Goal: Task Accomplishment & Management: Manage account settings

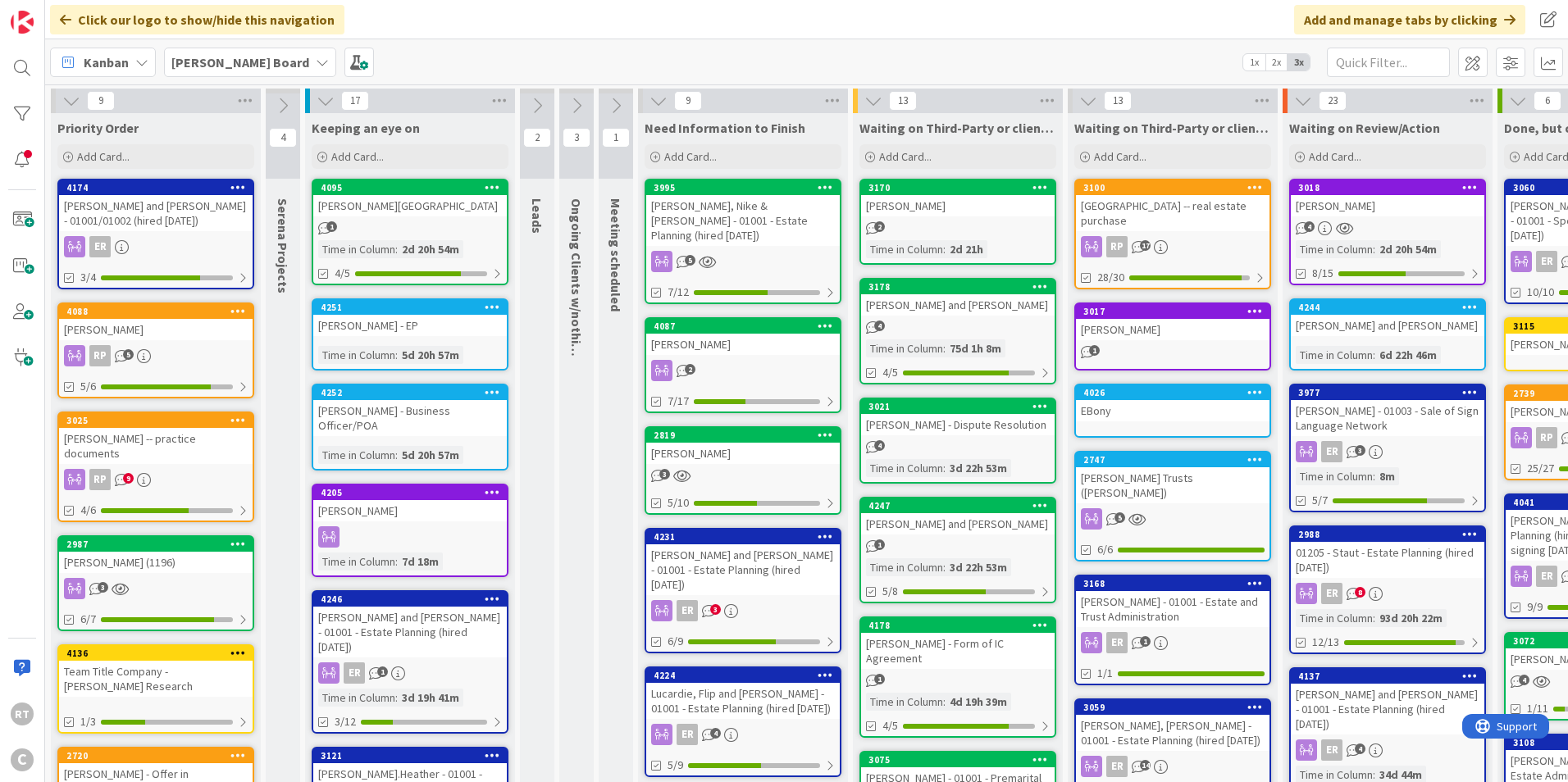
click at [169, 206] on div "[PERSON_NAME] and [PERSON_NAME] - 01001/01002 (hired [DATE])" at bounding box center [156, 213] width 194 height 36
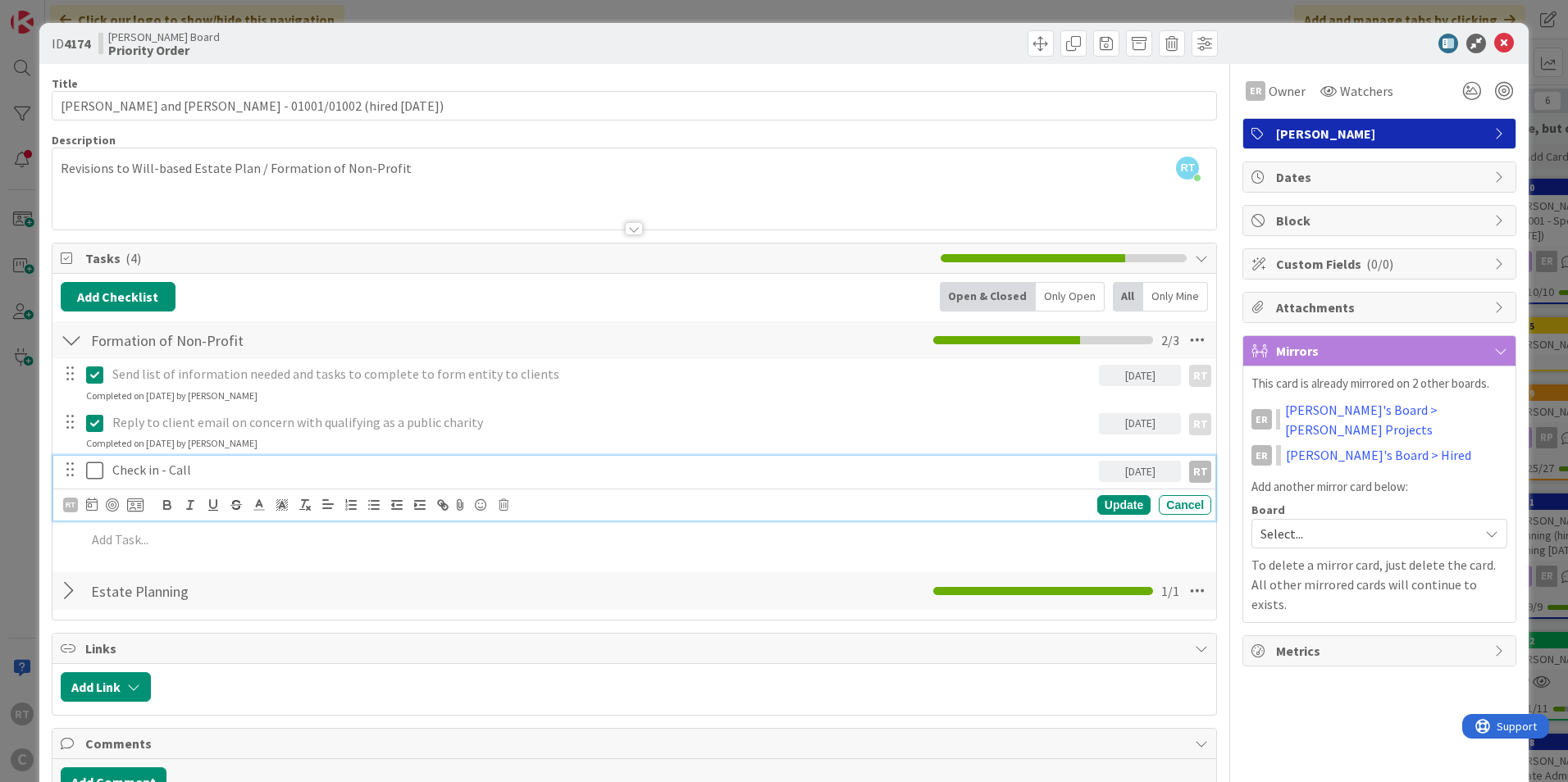
click at [92, 467] on icon at bounding box center [95, 470] width 17 height 20
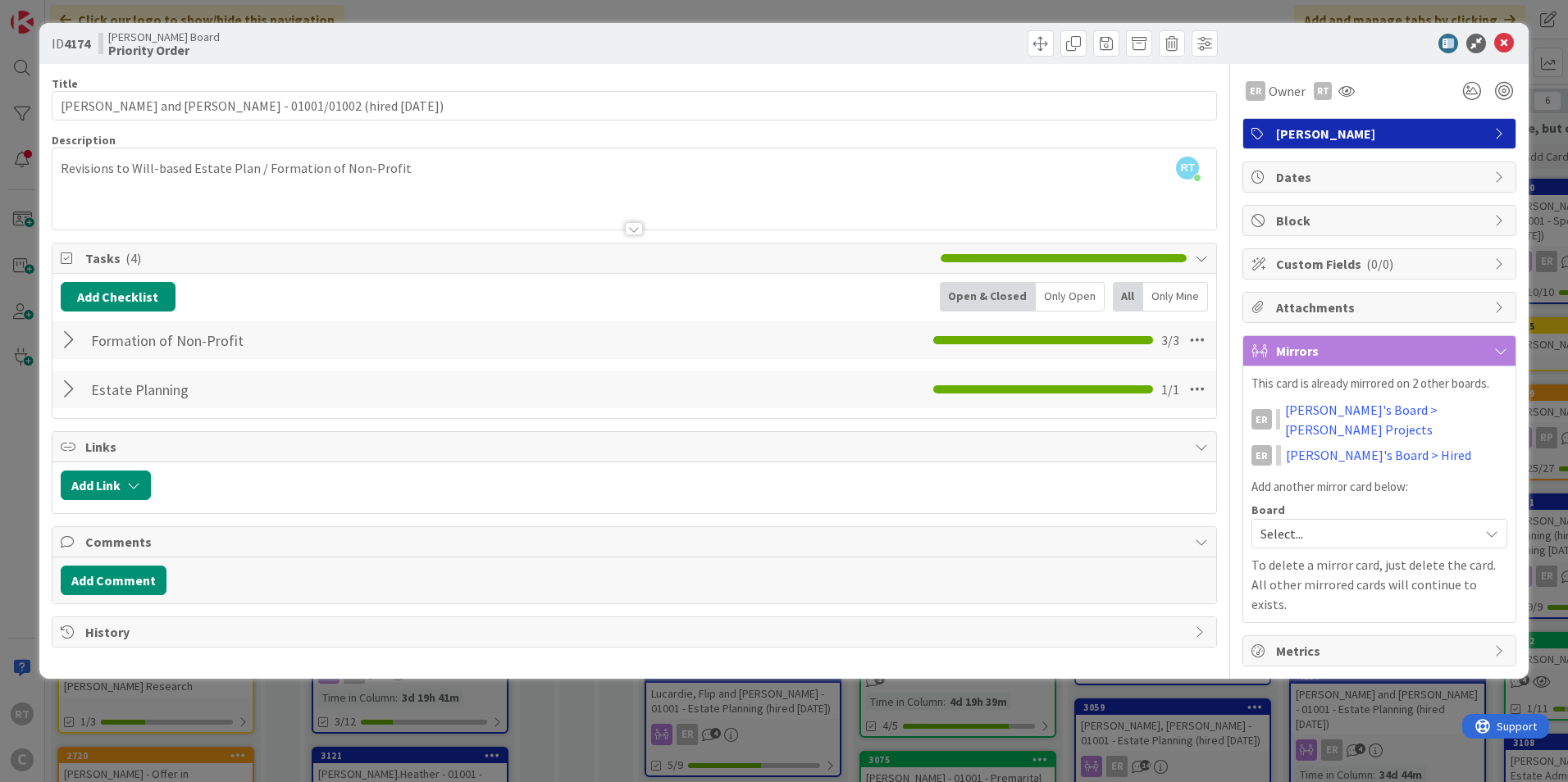
click at [69, 346] on div at bounding box center [71, 340] width 21 height 29
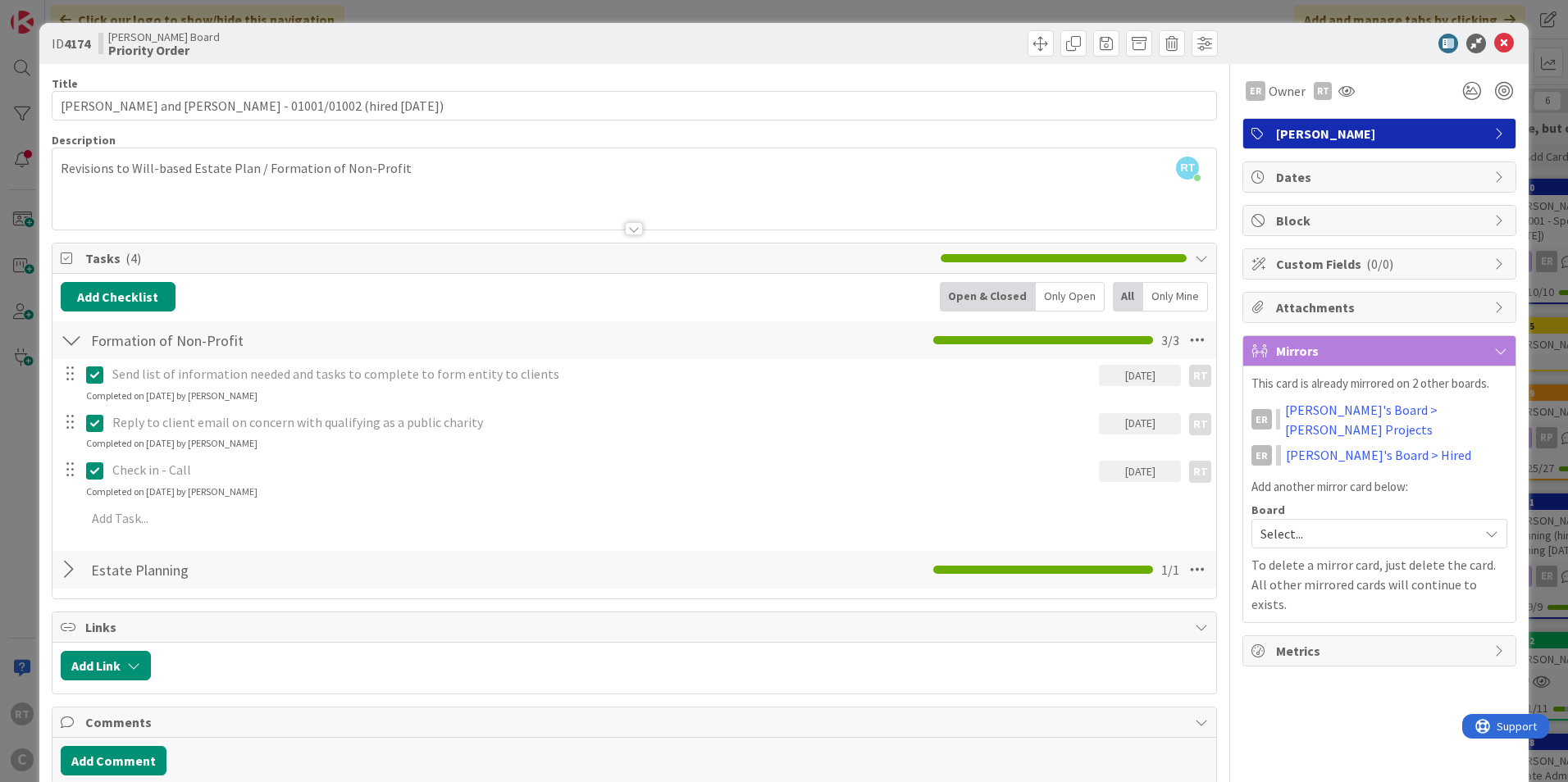
click at [116, 533] on div "Add Add Multiple Cancel" at bounding box center [634, 519] width 1162 height 29
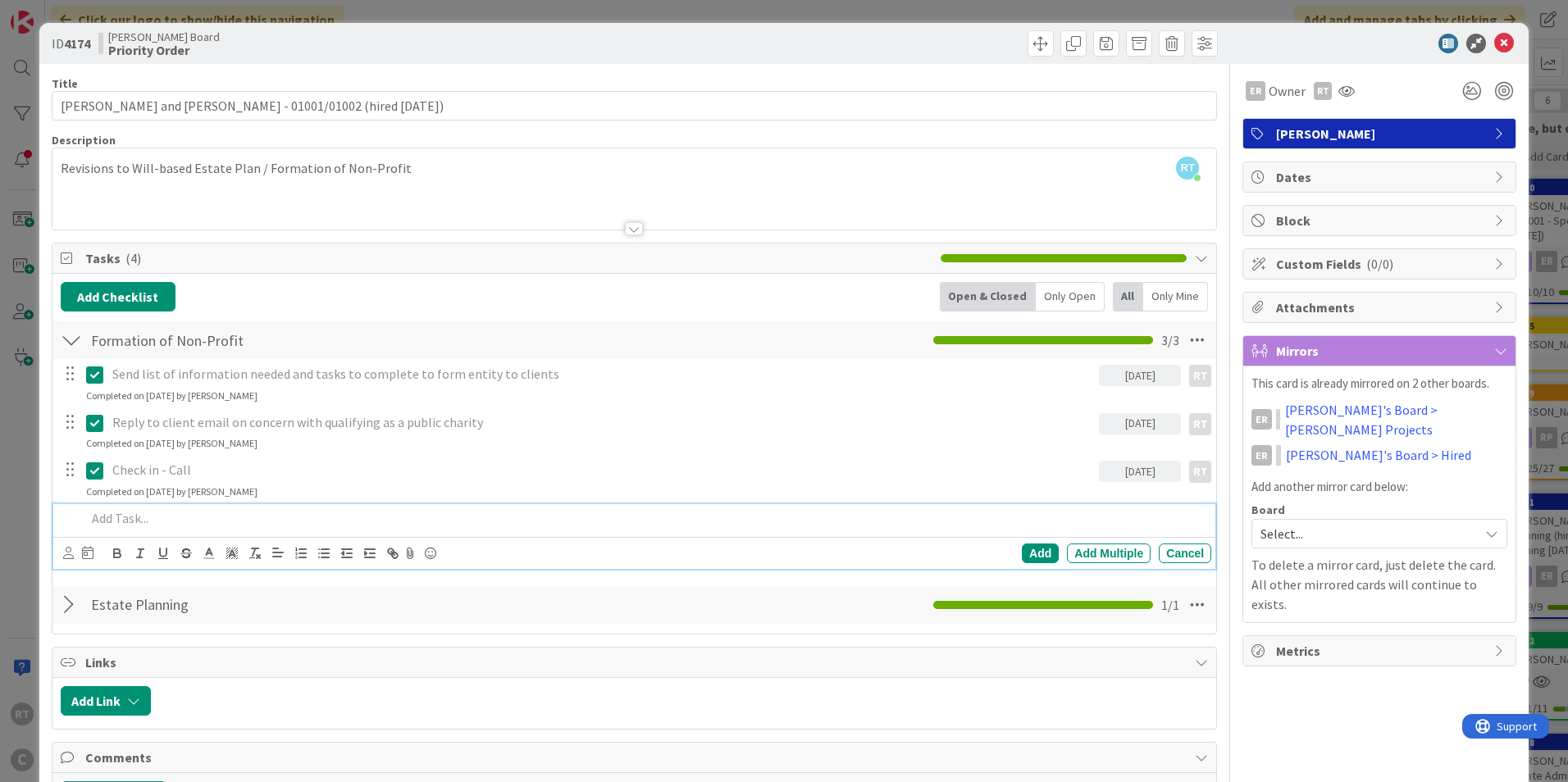
click at [116, 526] on p at bounding box center [646, 519] width 1118 height 19
click at [90, 553] on icon at bounding box center [87, 552] width 11 height 13
click at [149, 744] on td "20" at bounding box center [147, 753] width 32 height 31
type input "[DATE]"
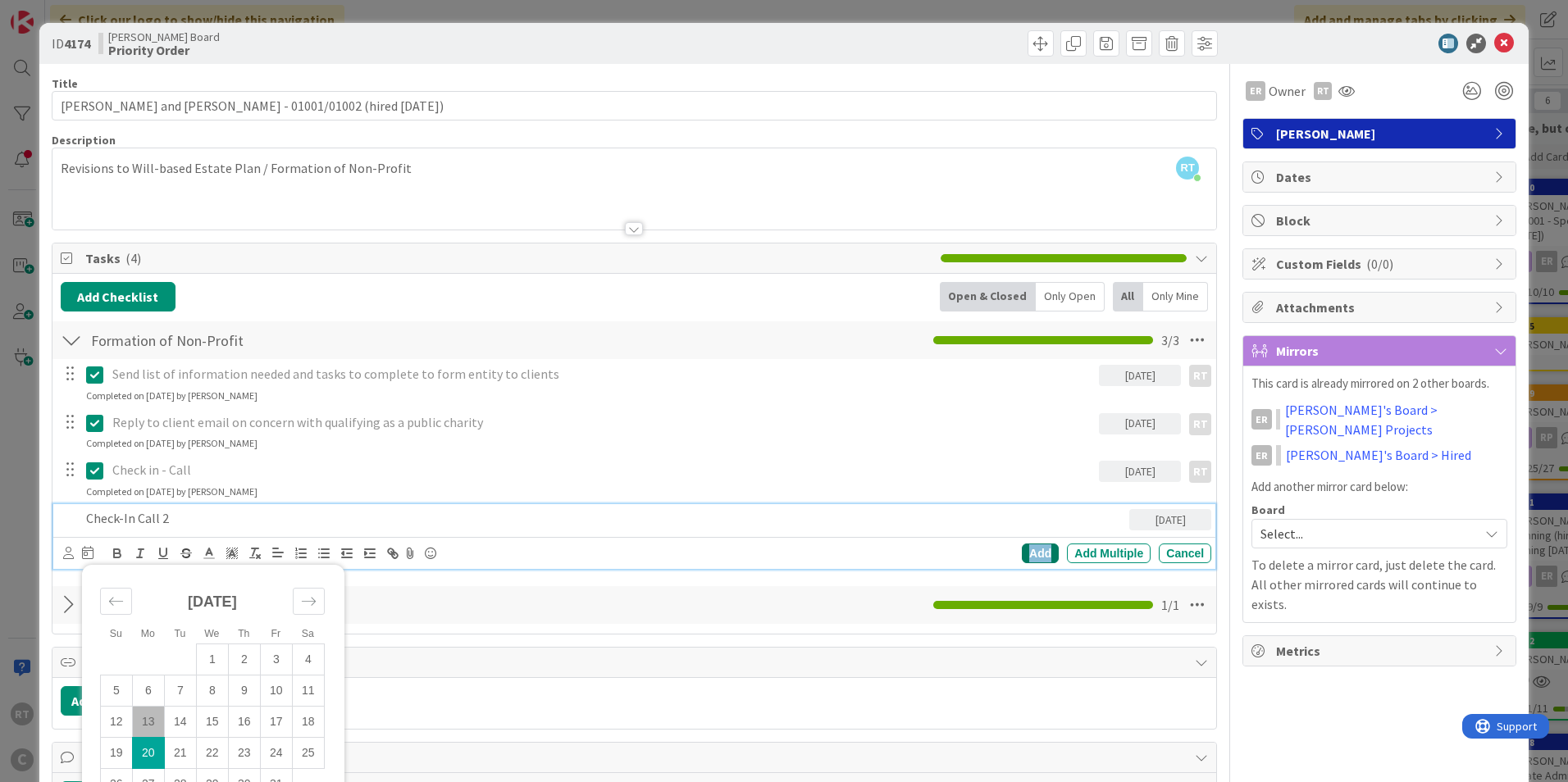
click at [1022, 552] on div "Add" at bounding box center [1040, 553] width 37 height 20
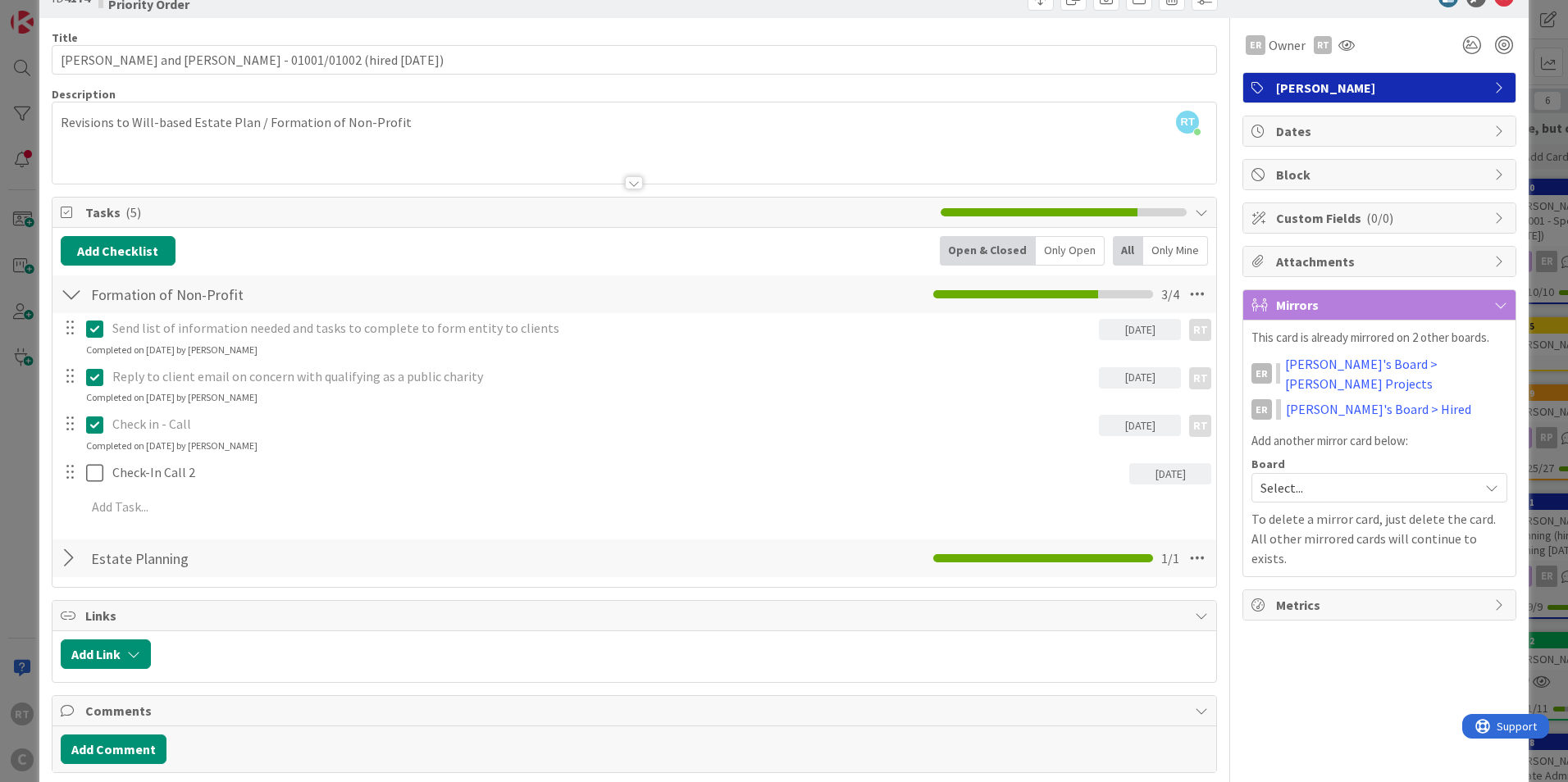
scroll to position [116, 0]
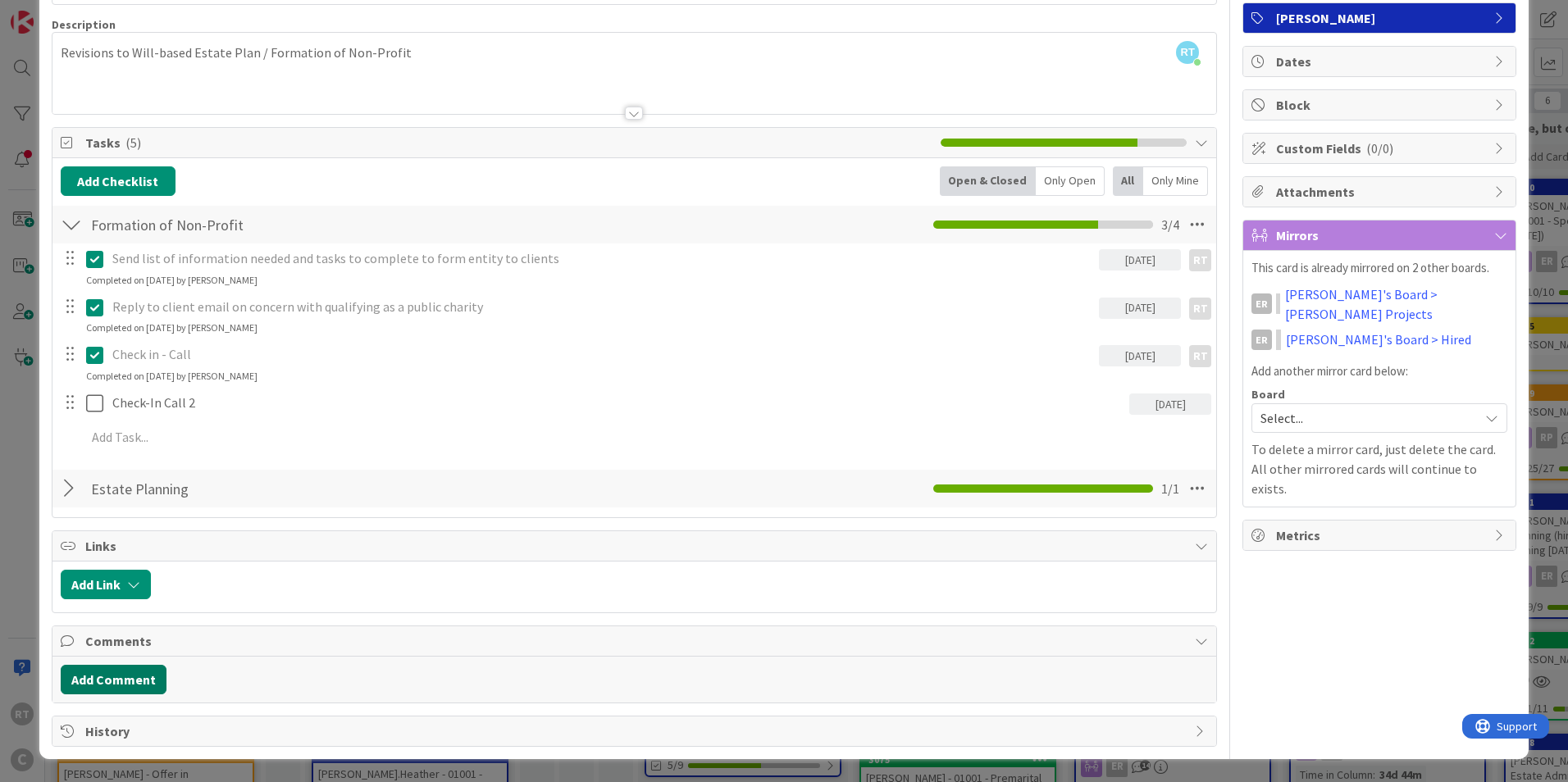
click at [120, 682] on button "Add Comment" at bounding box center [114, 679] width 106 height 29
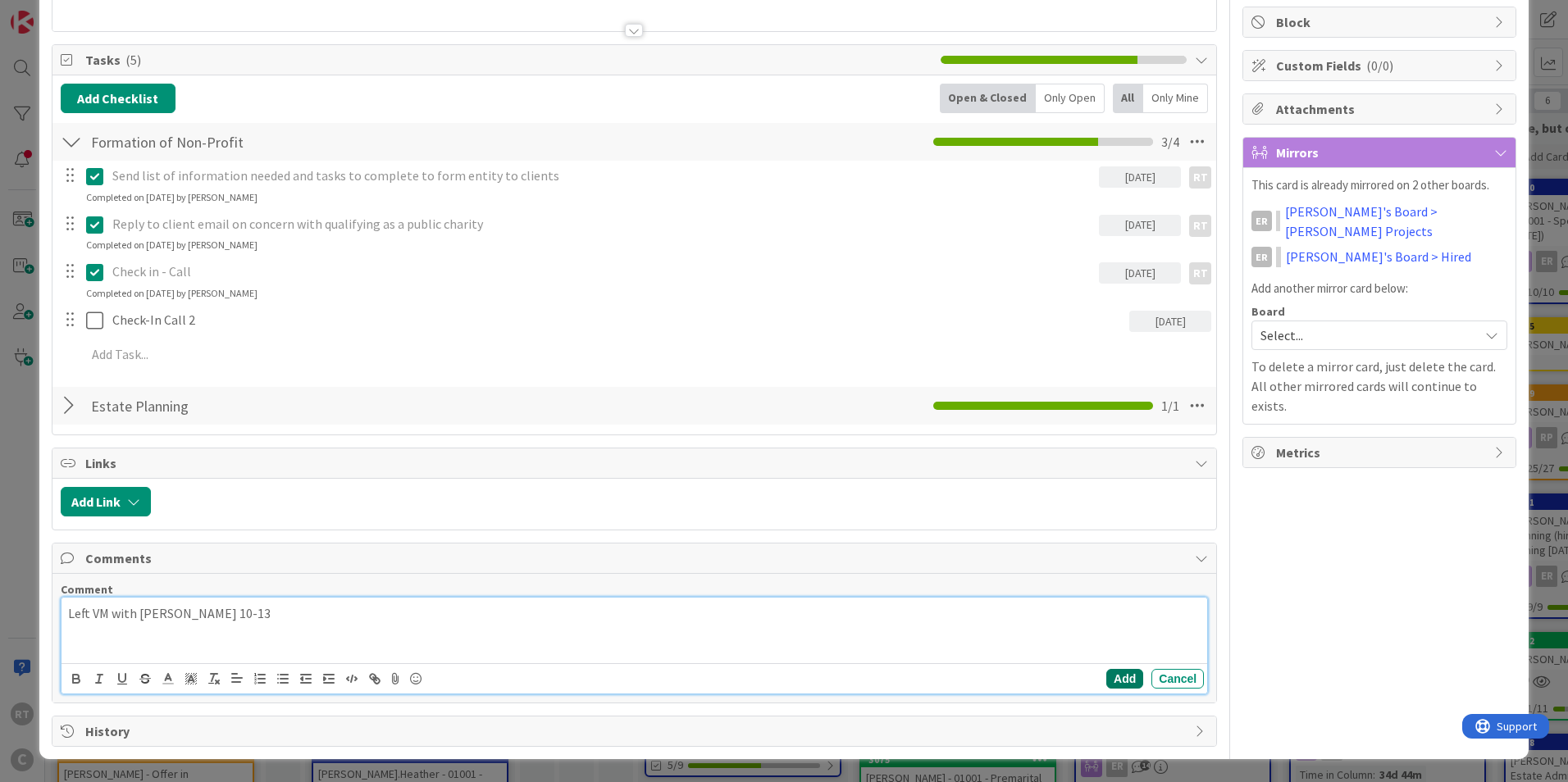
click at [1106, 681] on button "Add" at bounding box center [1124, 678] width 37 height 20
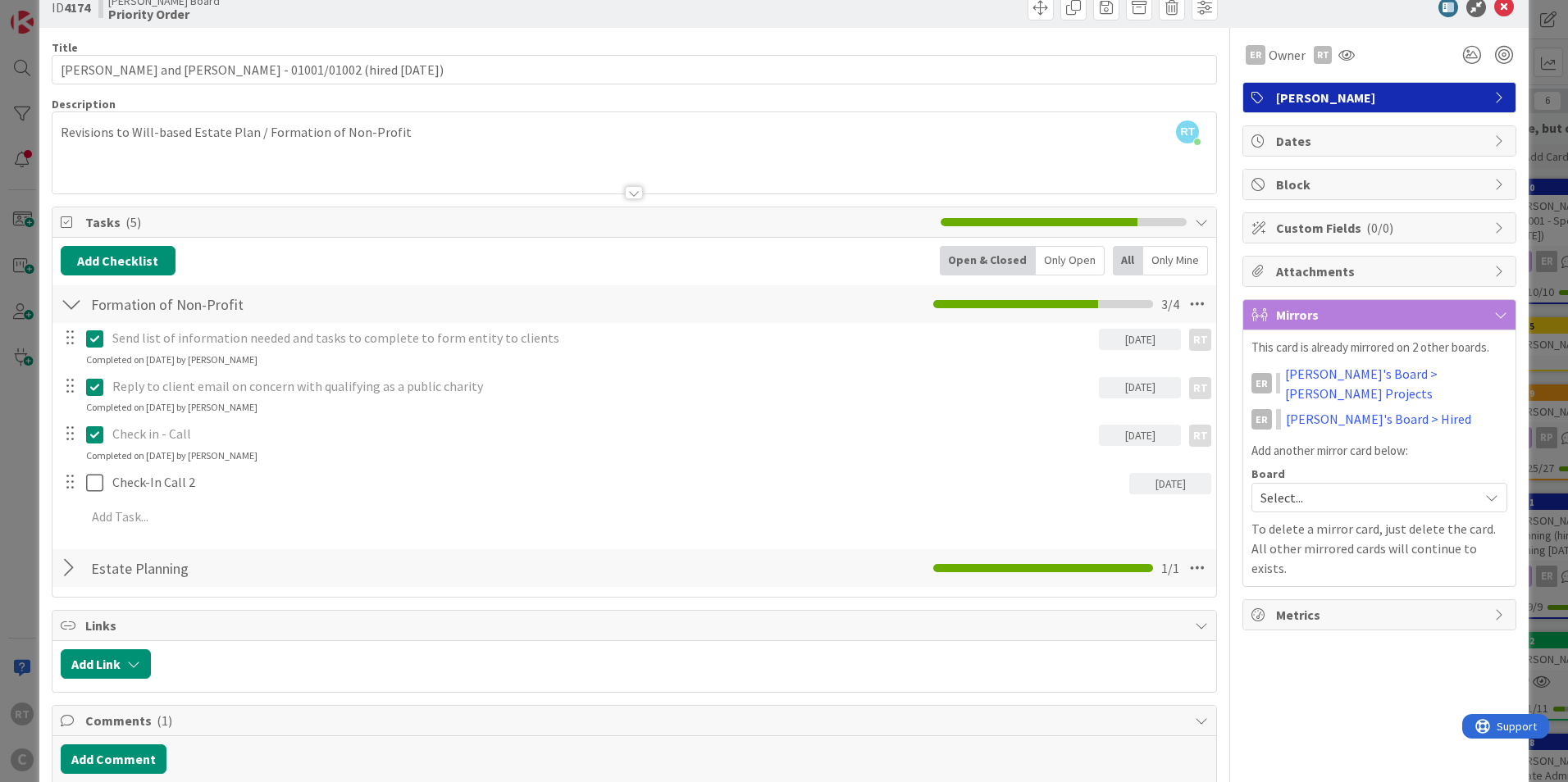
scroll to position [0, 0]
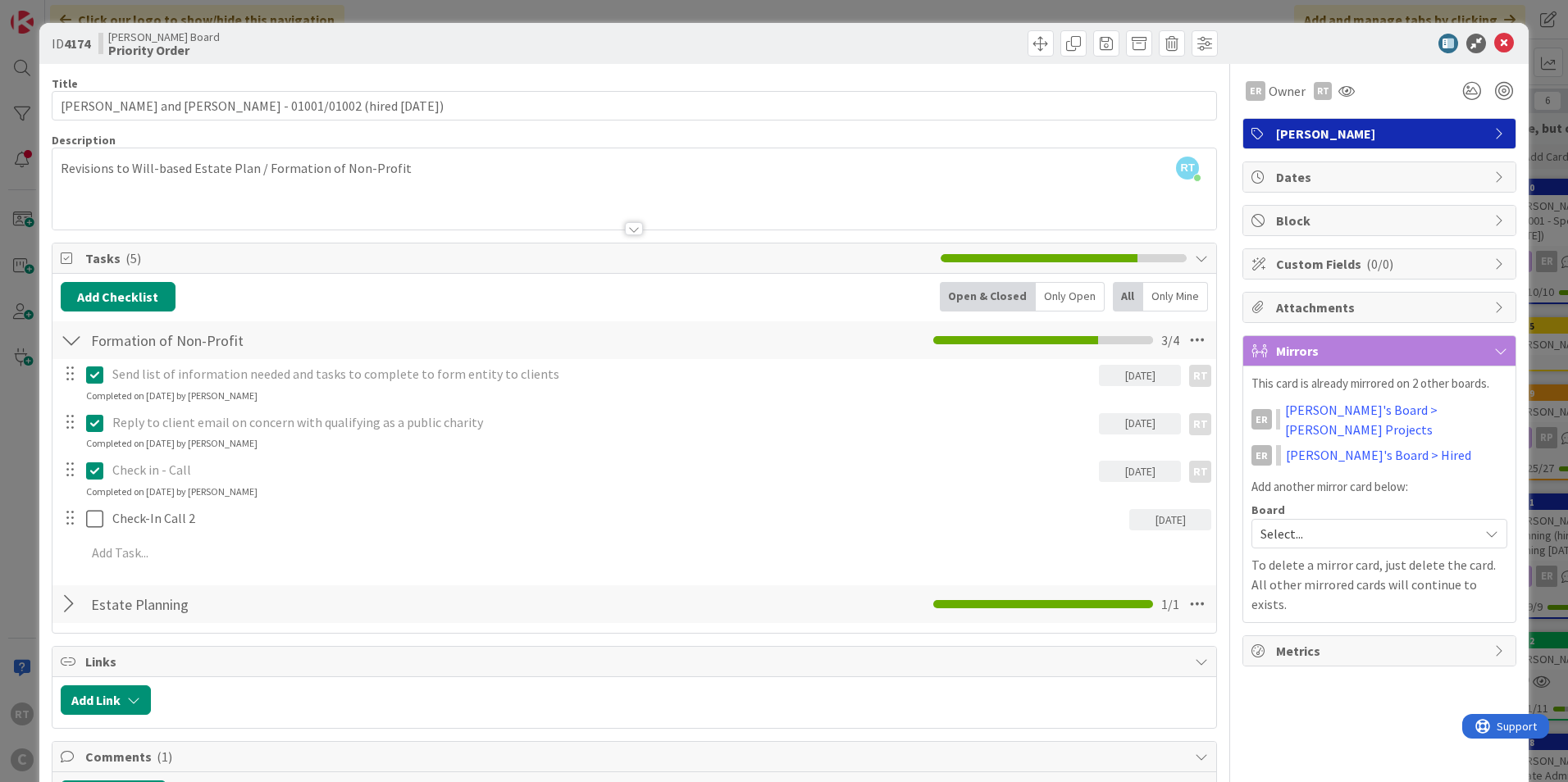
click at [1495, 43] on icon at bounding box center [1503, 43] width 20 height 20
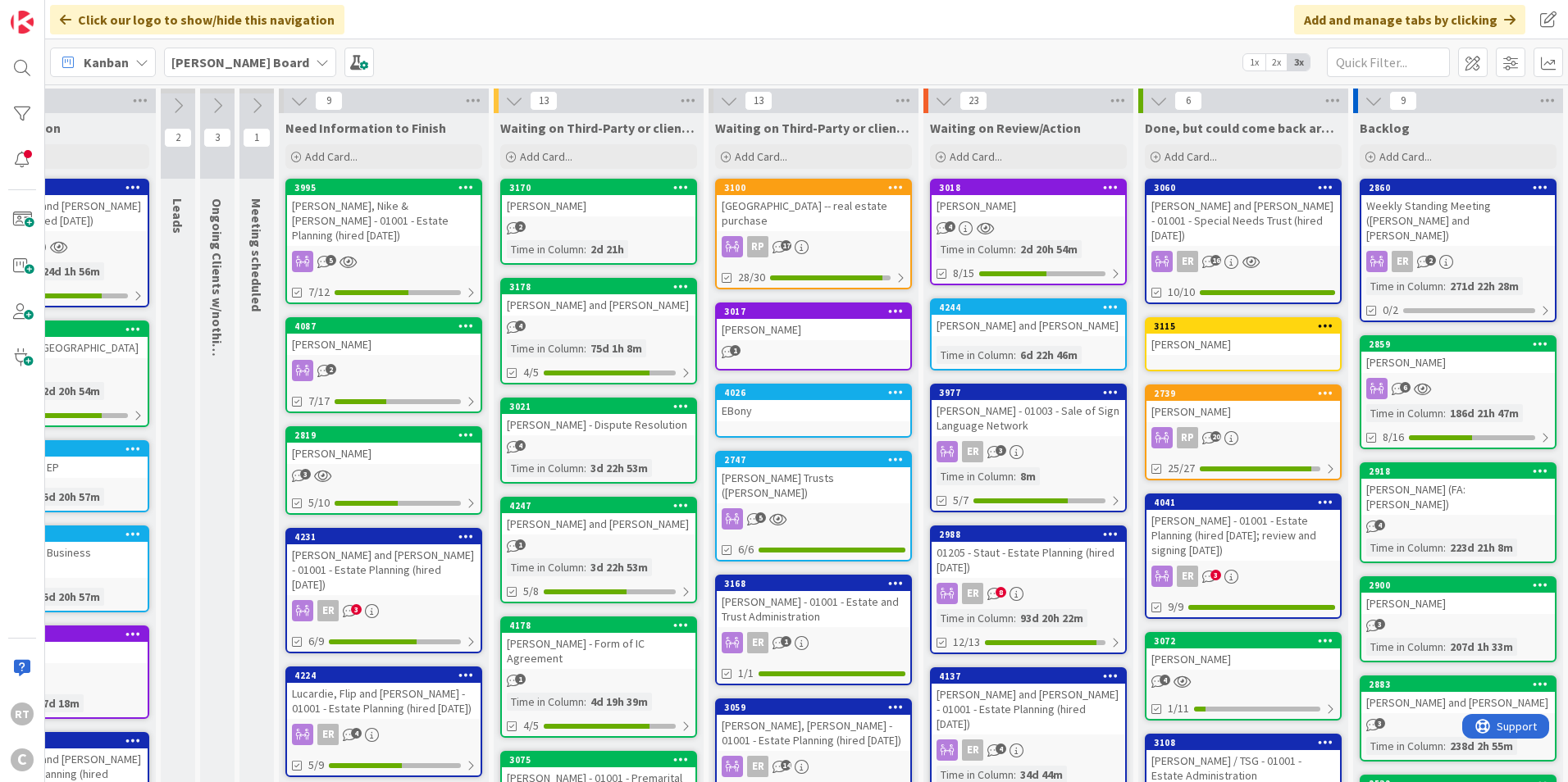
scroll to position [0, 459]
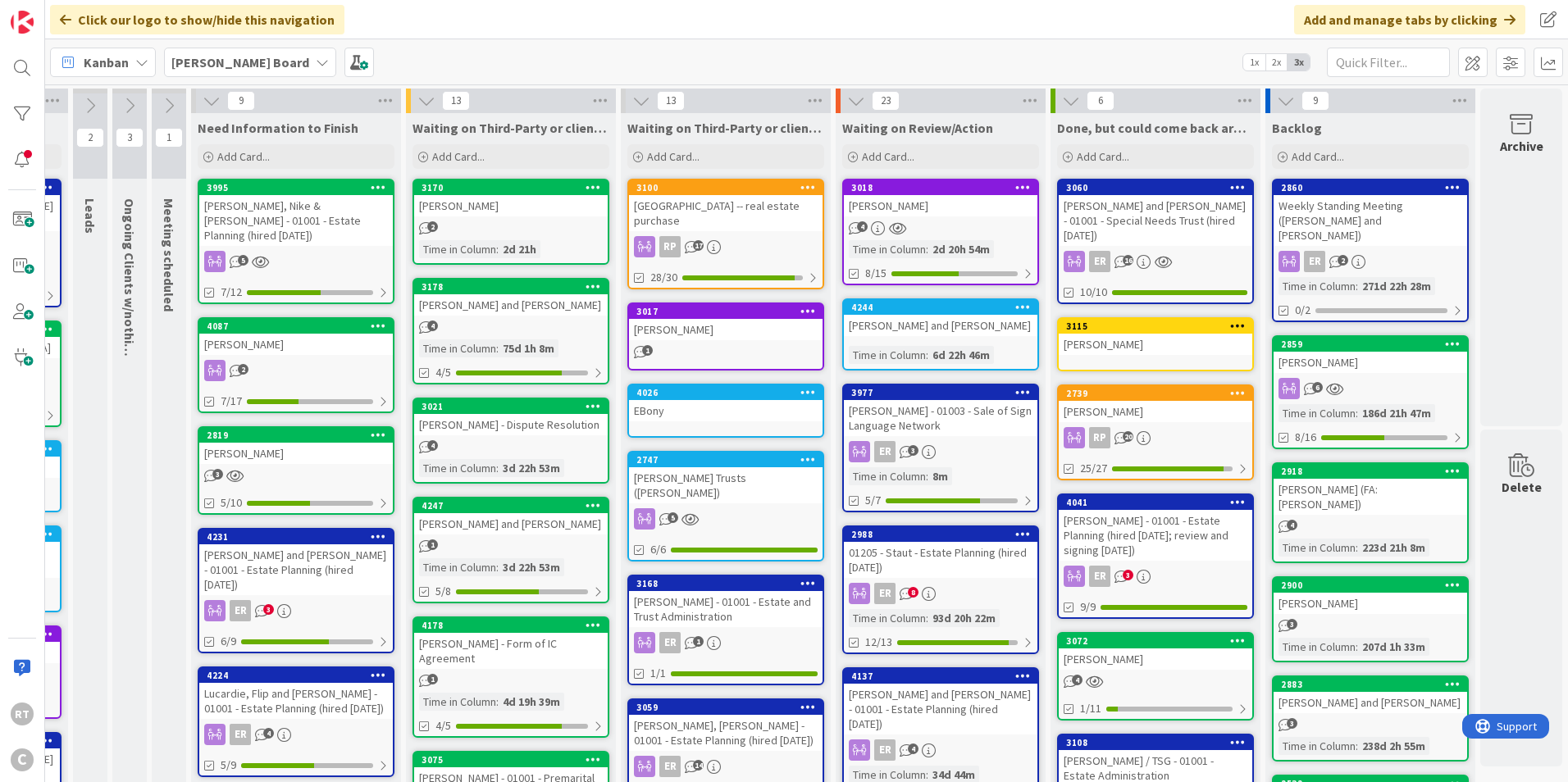
click at [310, 201] on div "[PERSON_NAME], Nike & [PERSON_NAME] - 01001 - Estate Planning (hired [DATE])" at bounding box center [296, 220] width 194 height 51
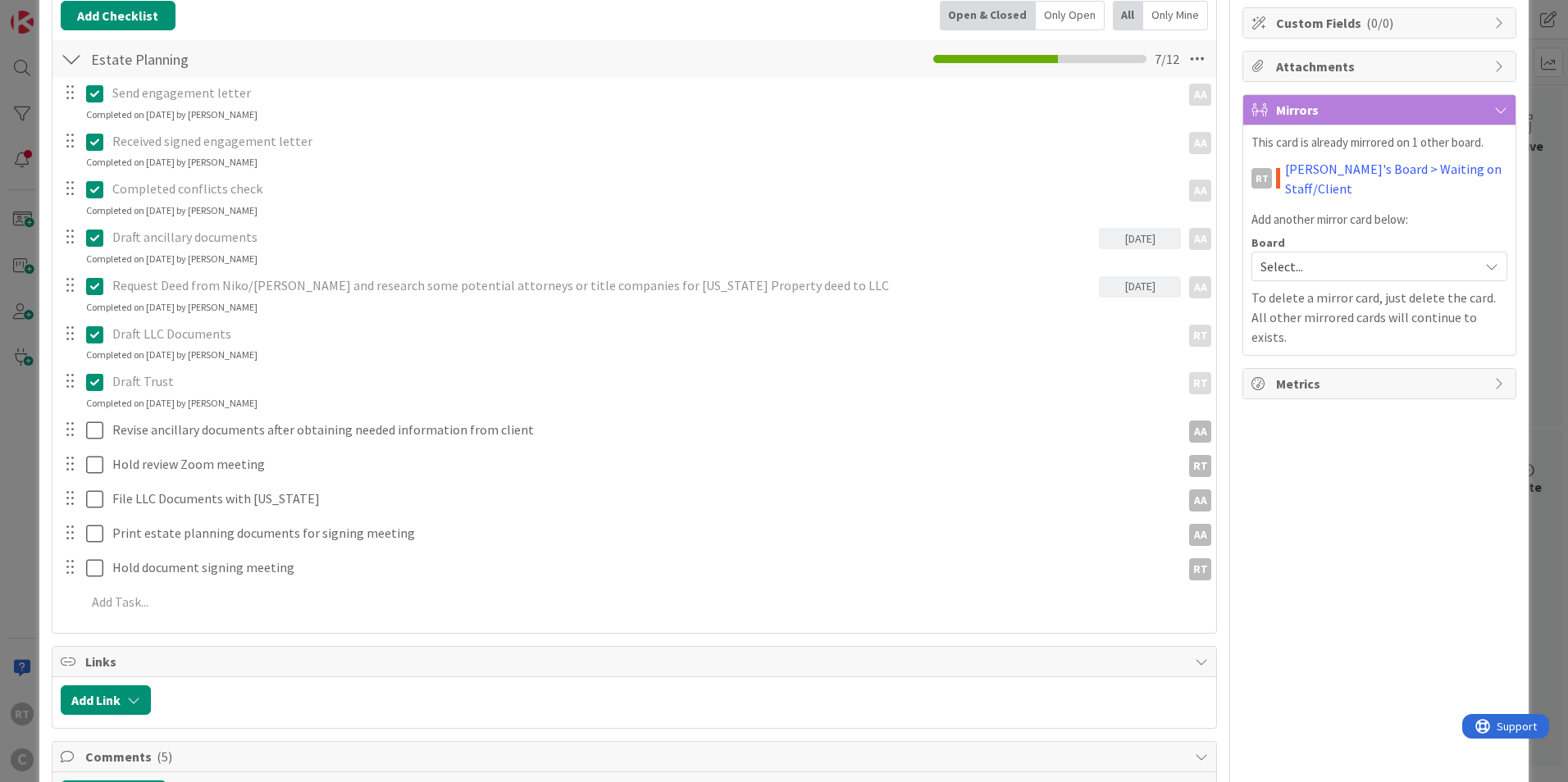
scroll to position [246, 0]
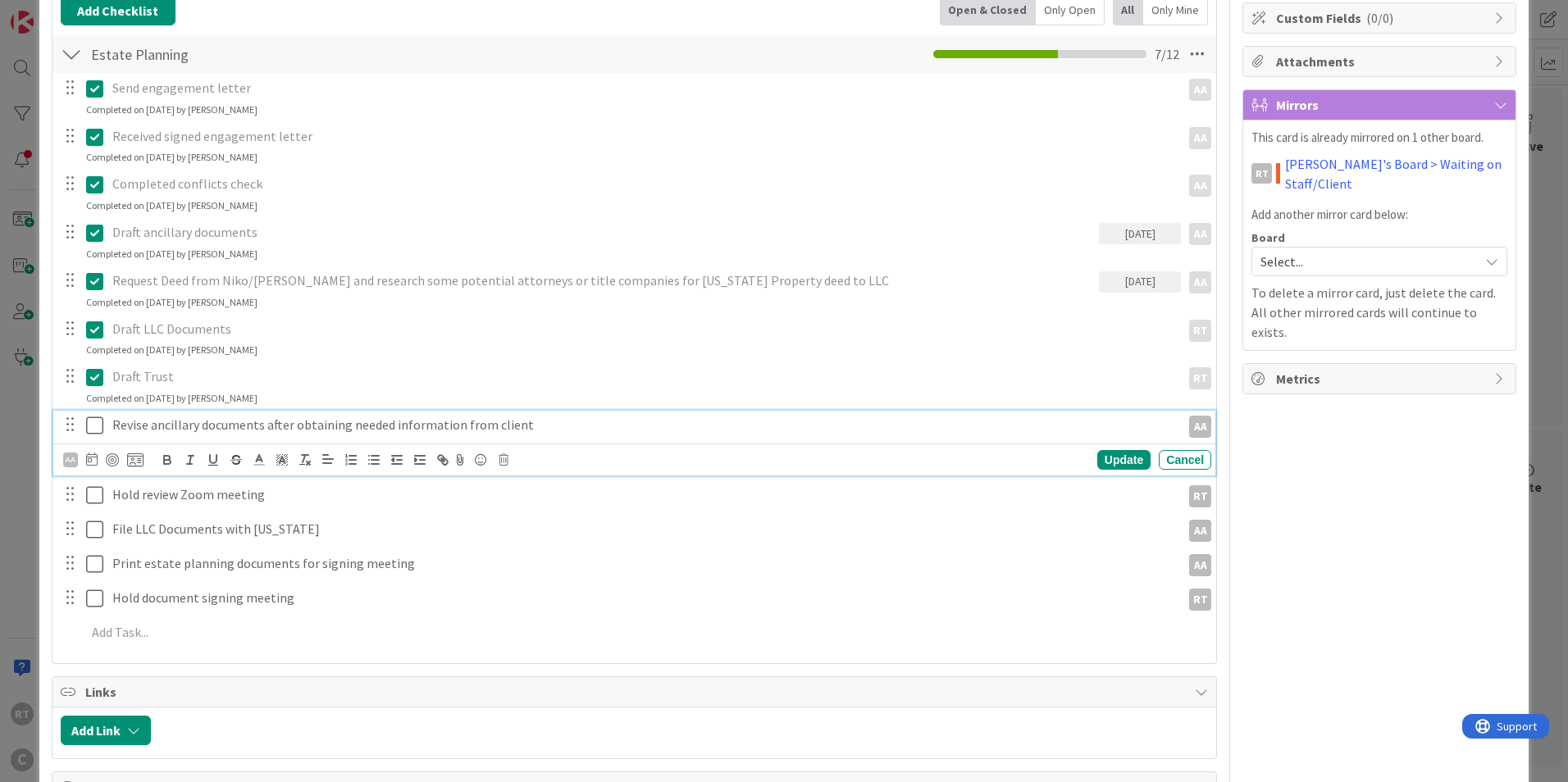
click at [95, 427] on icon at bounding box center [95, 425] width 17 height 20
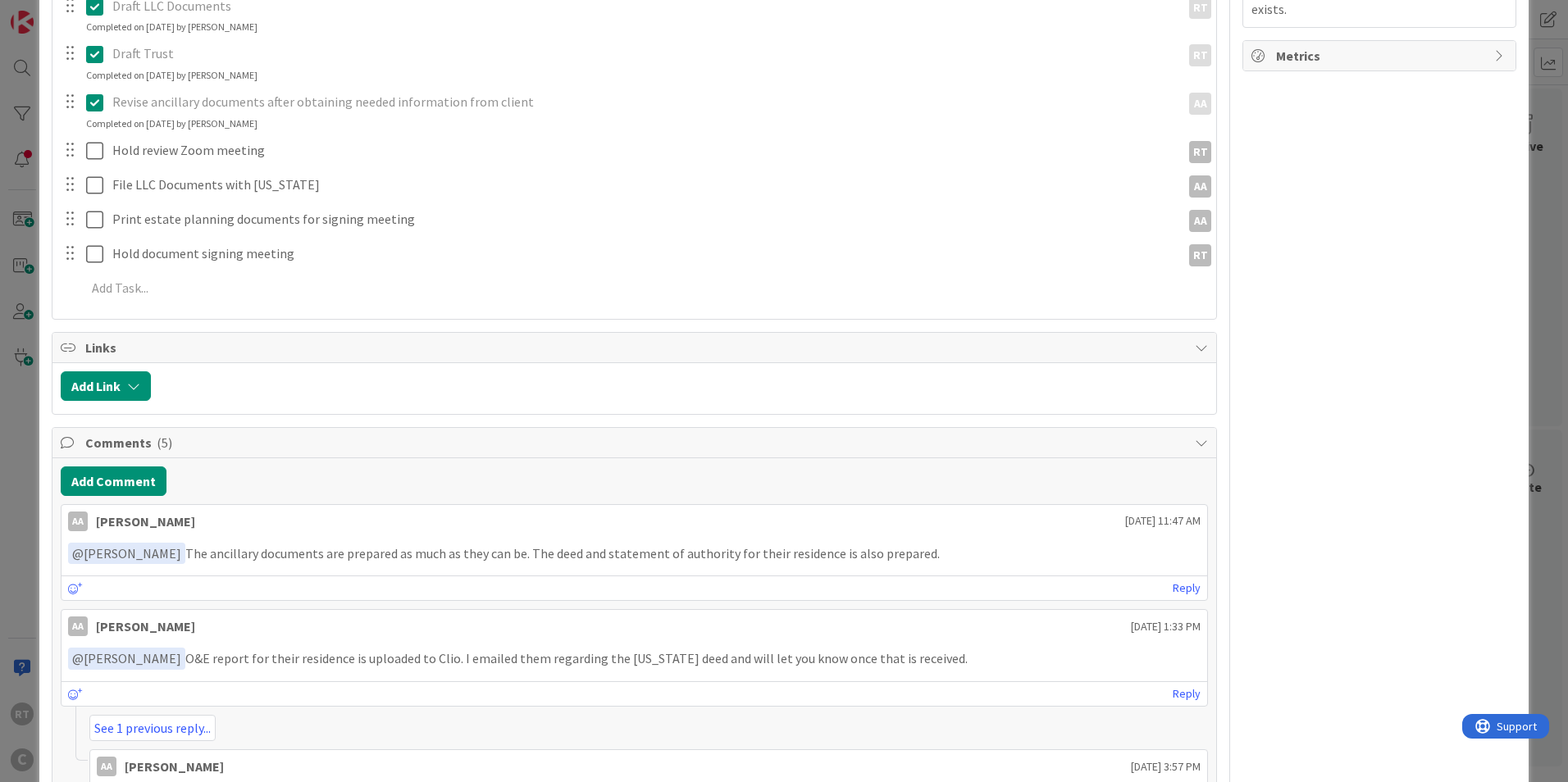
scroll to position [574, 0]
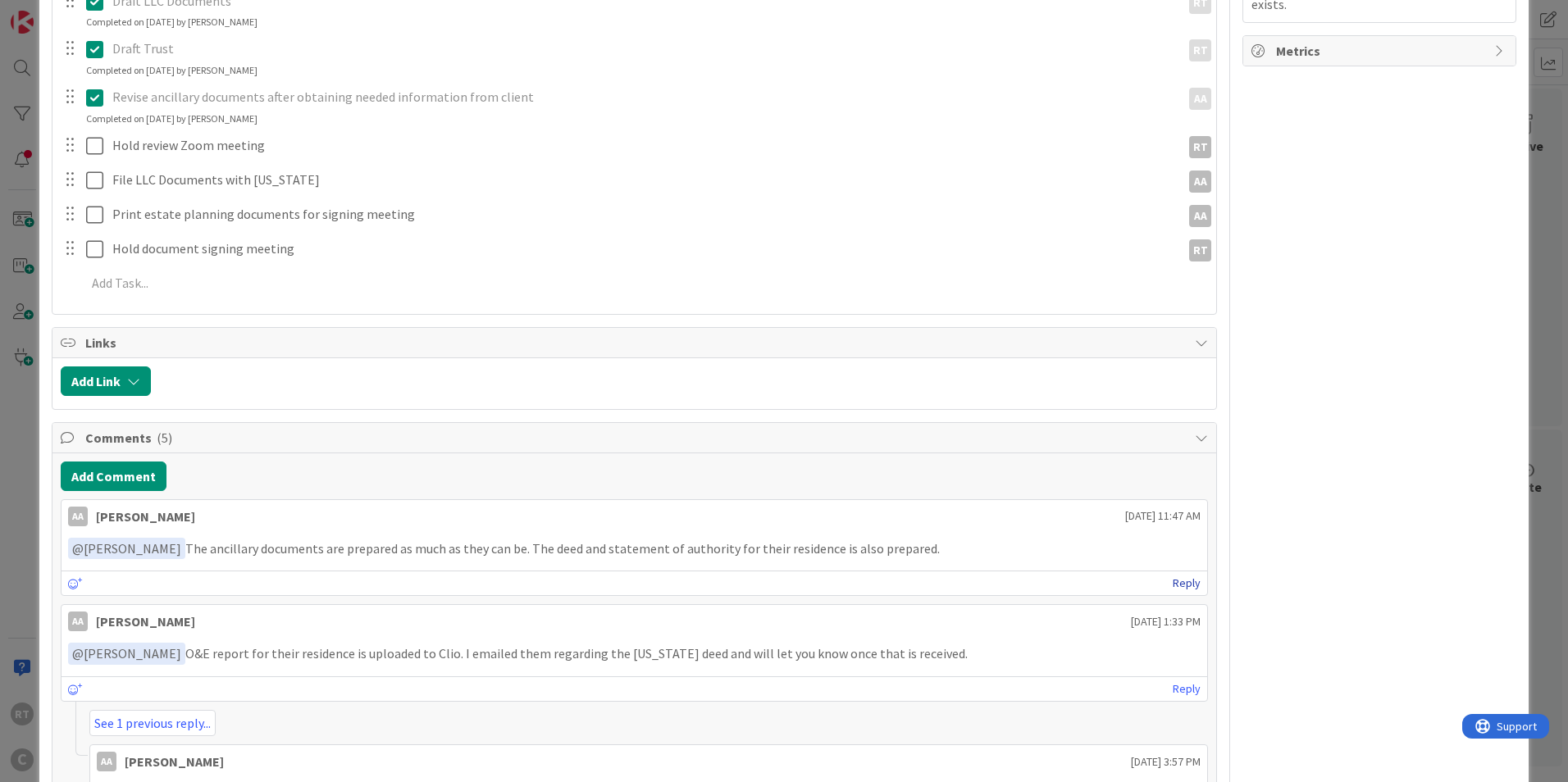
click at [1184, 577] on link "Reply" at bounding box center [1186, 583] width 28 height 21
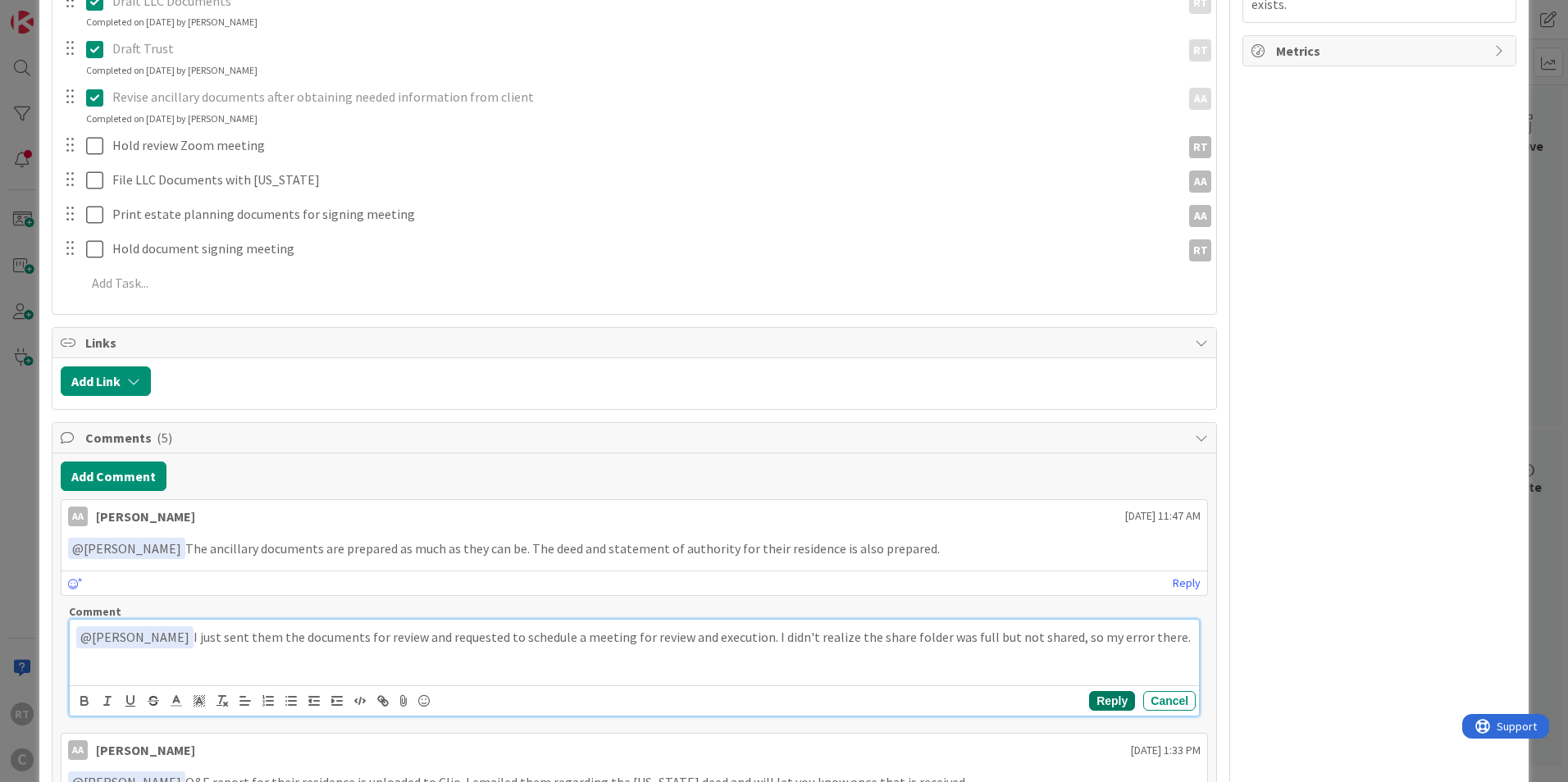
click at [1088, 710] on button "Reply" at bounding box center [1112, 701] width 46 height 20
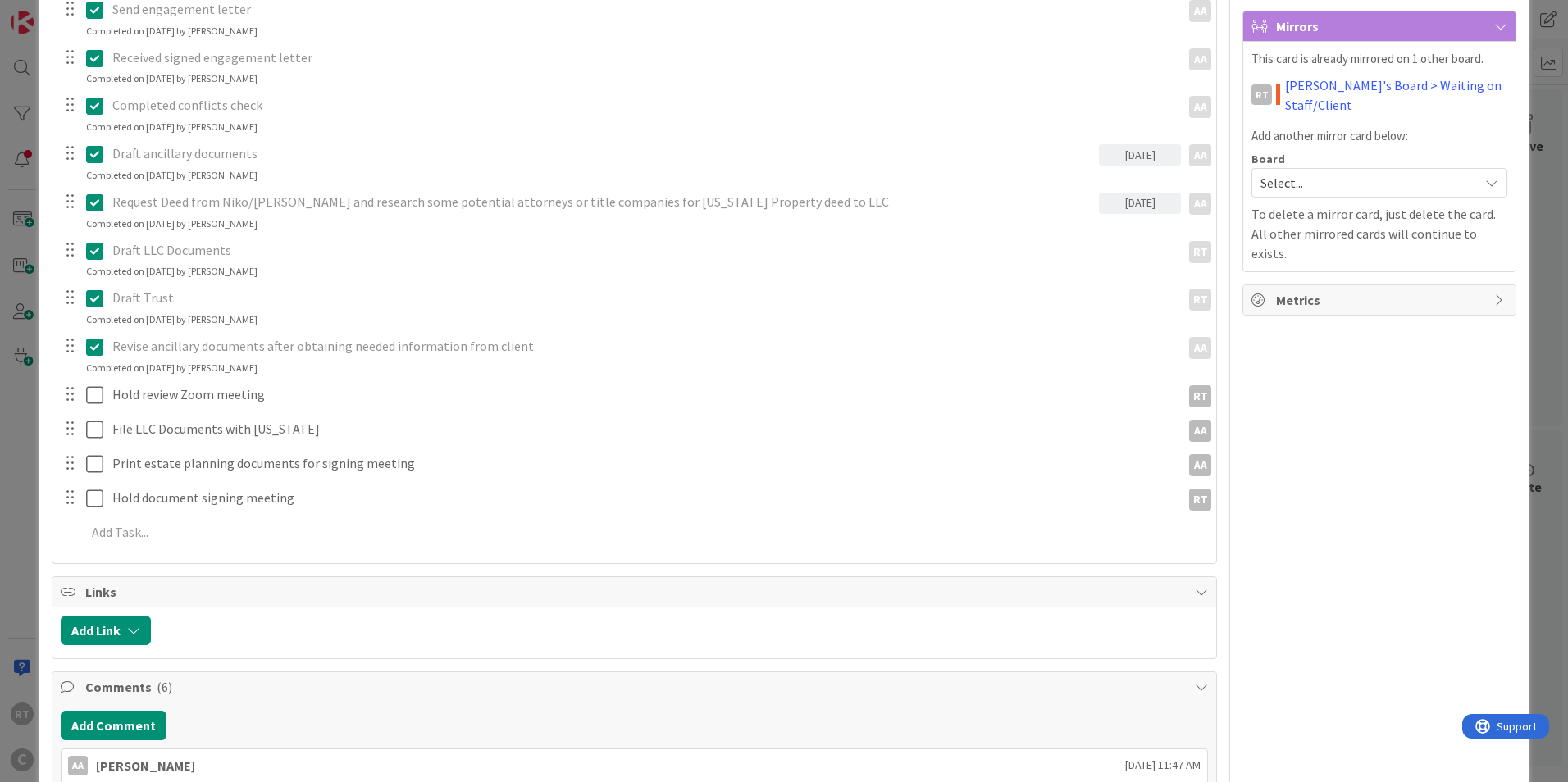
scroll to position [0, 0]
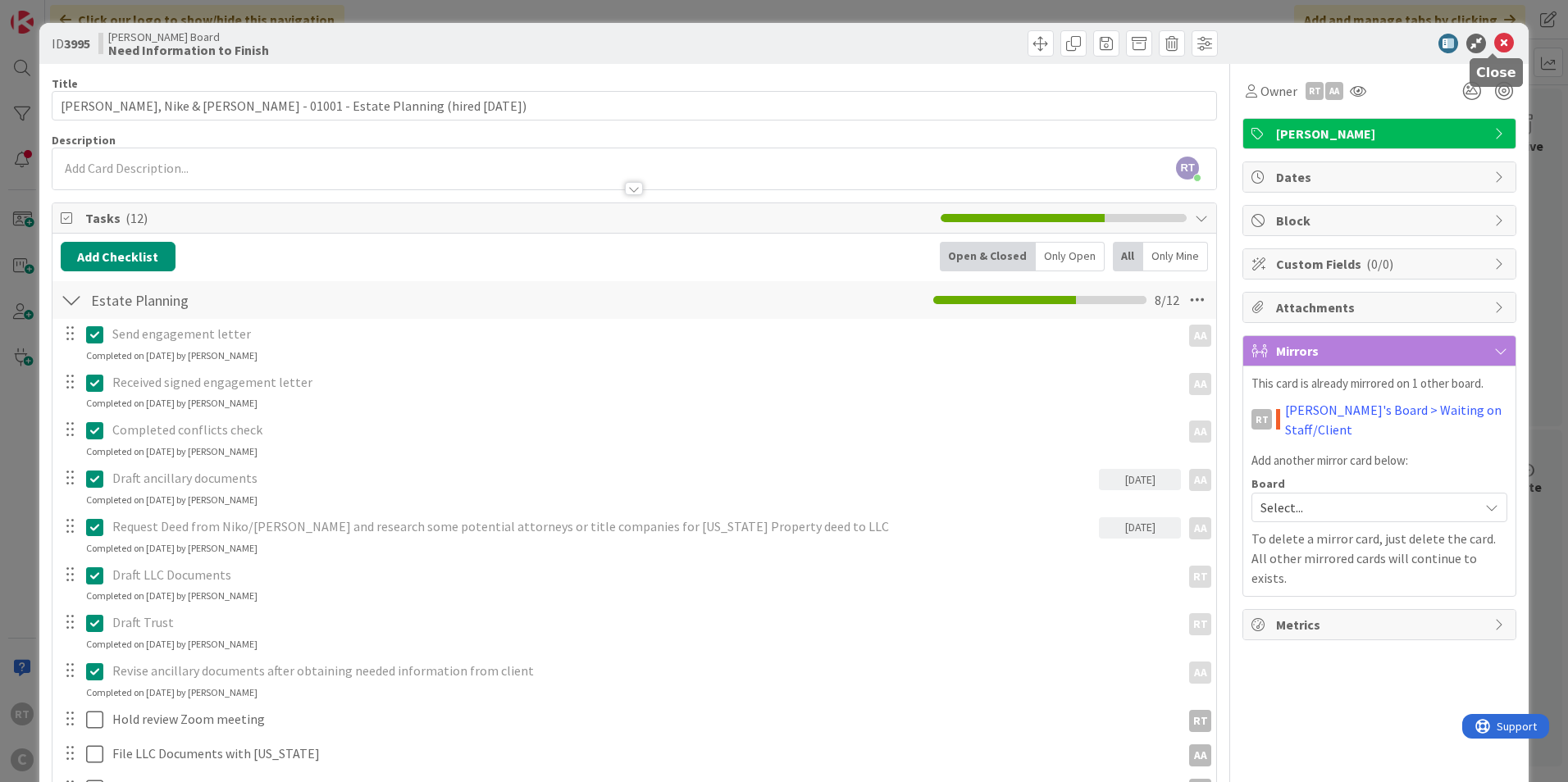
click at [1493, 48] on icon at bounding box center [1503, 43] width 20 height 20
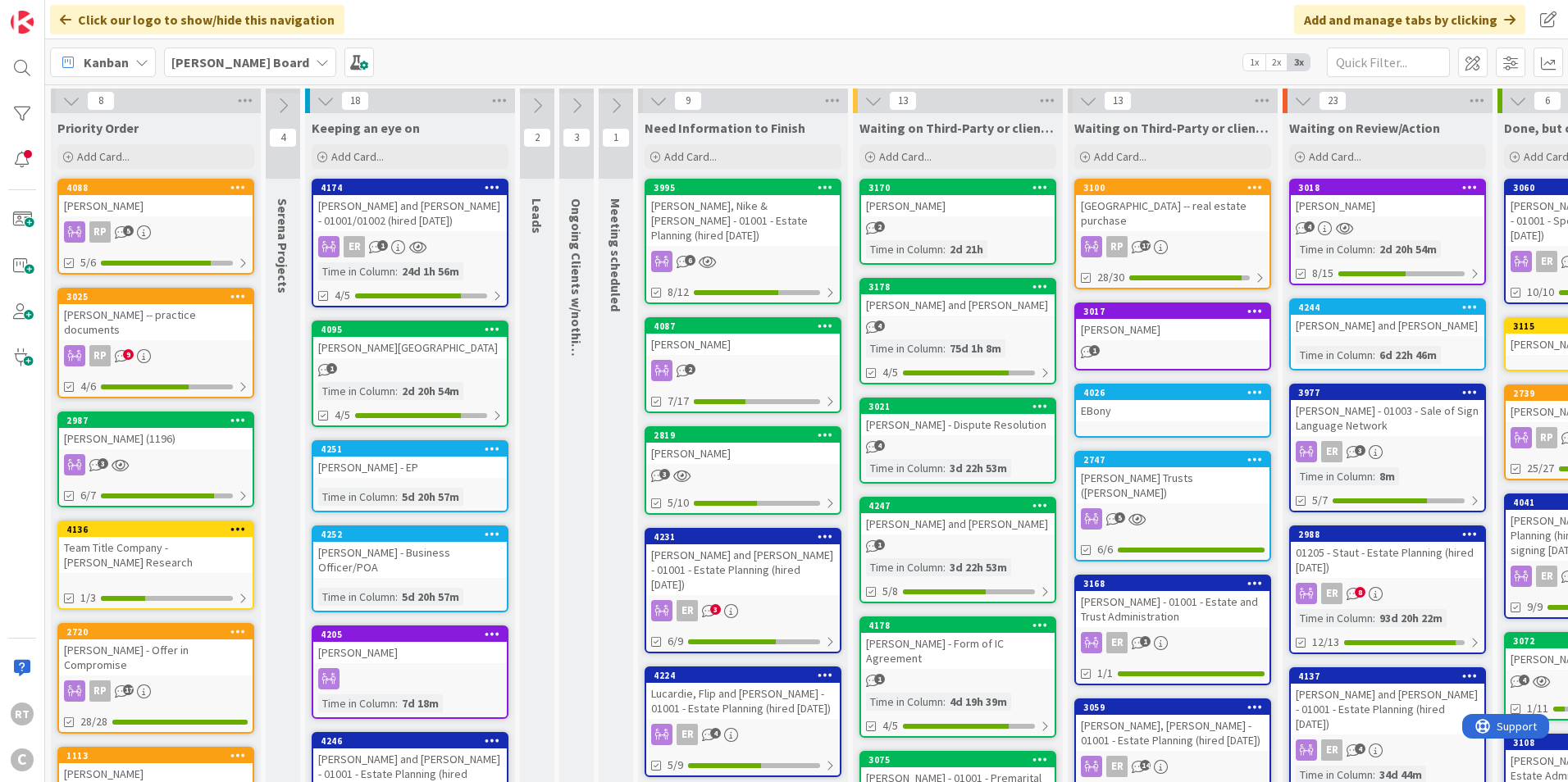
click at [164, 212] on div "[PERSON_NAME]" at bounding box center [156, 206] width 194 height 21
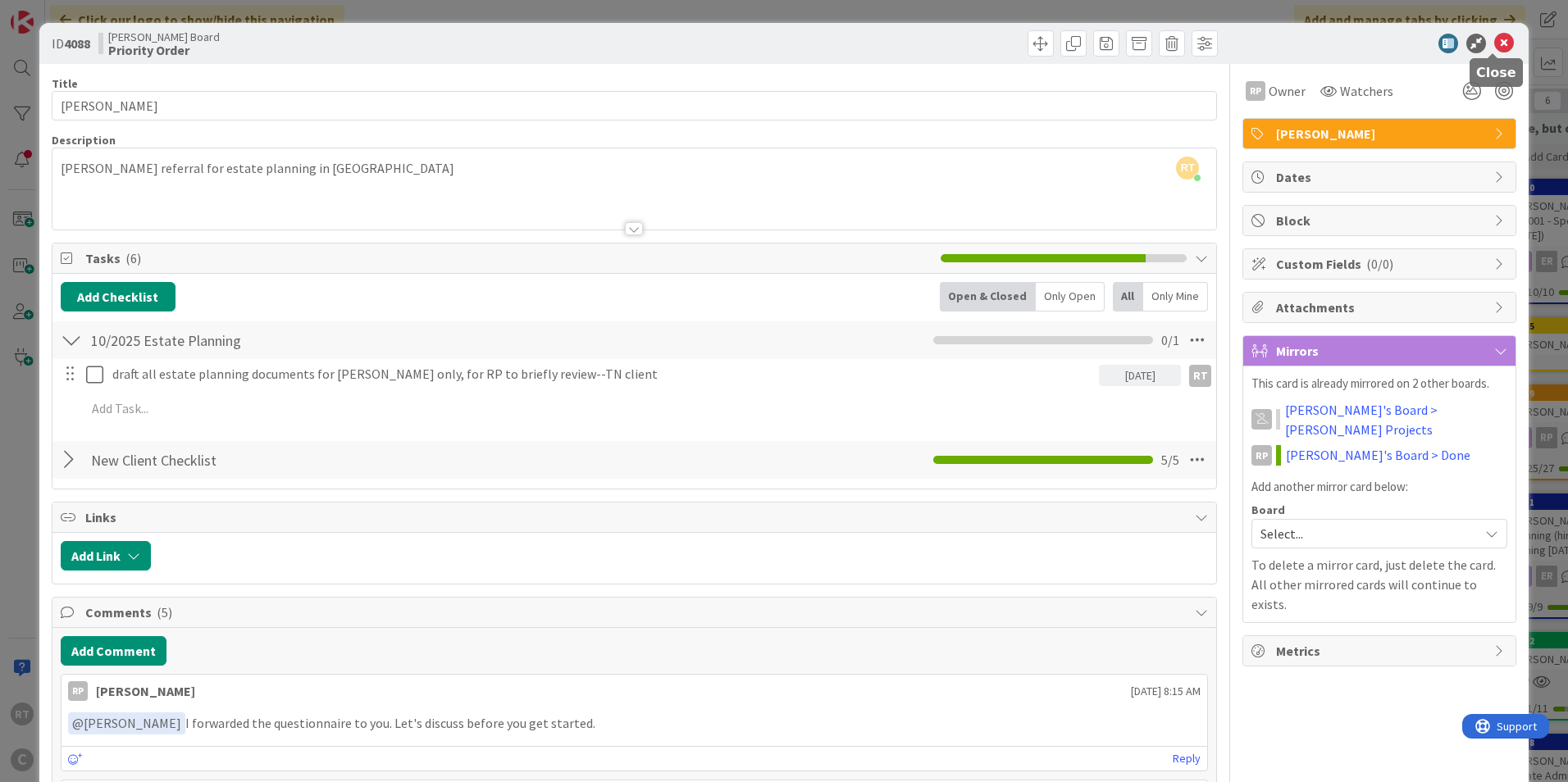
click at [1493, 45] on icon at bounding box center [1503, 43] width 20 height 20
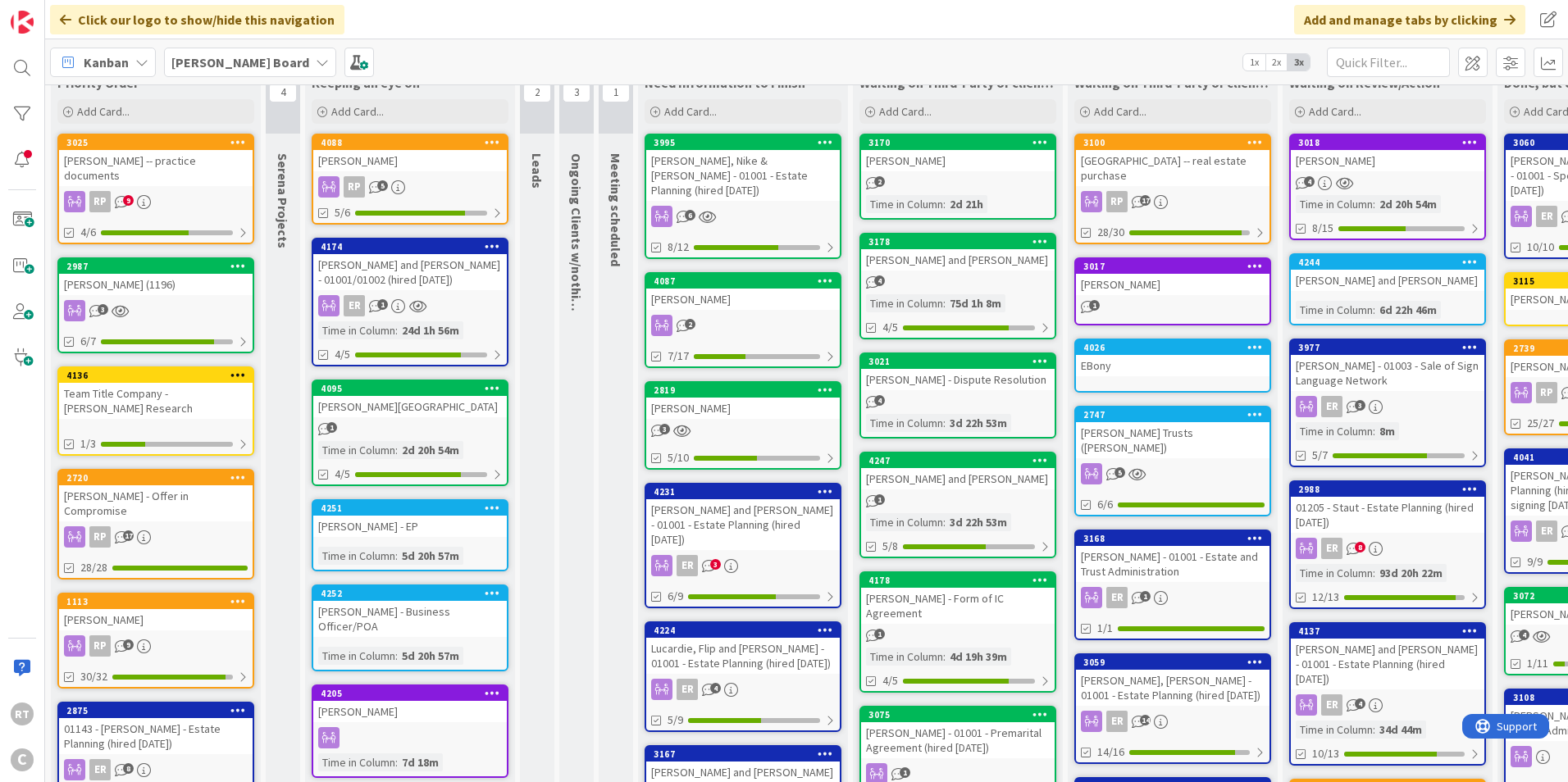
scroll to position [82, 0]
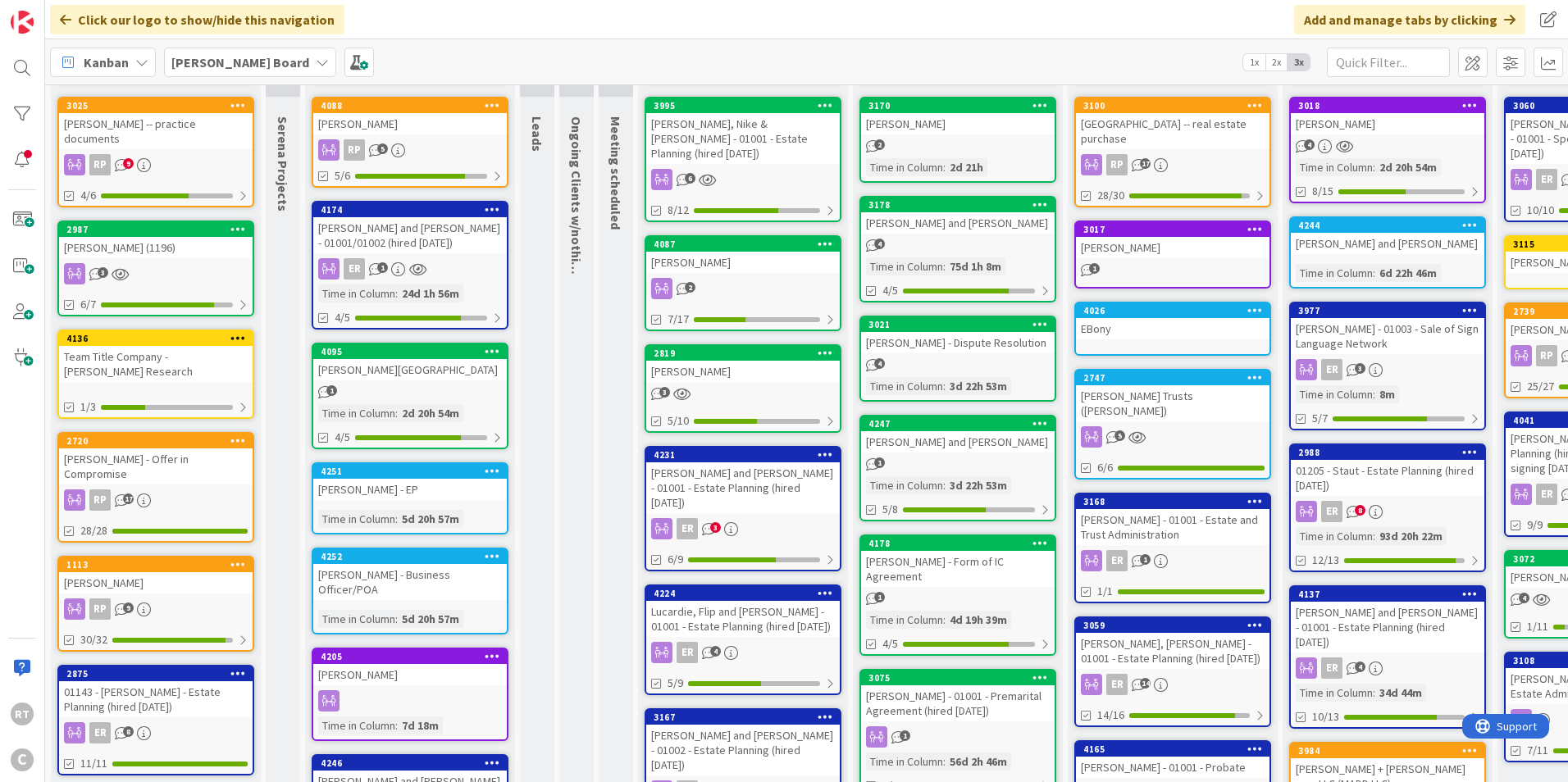
click at [913, 452] on div "[PERSON_NAME] and [PERSON_NAME]" at bounding box center [957, 442] width 194 height 21
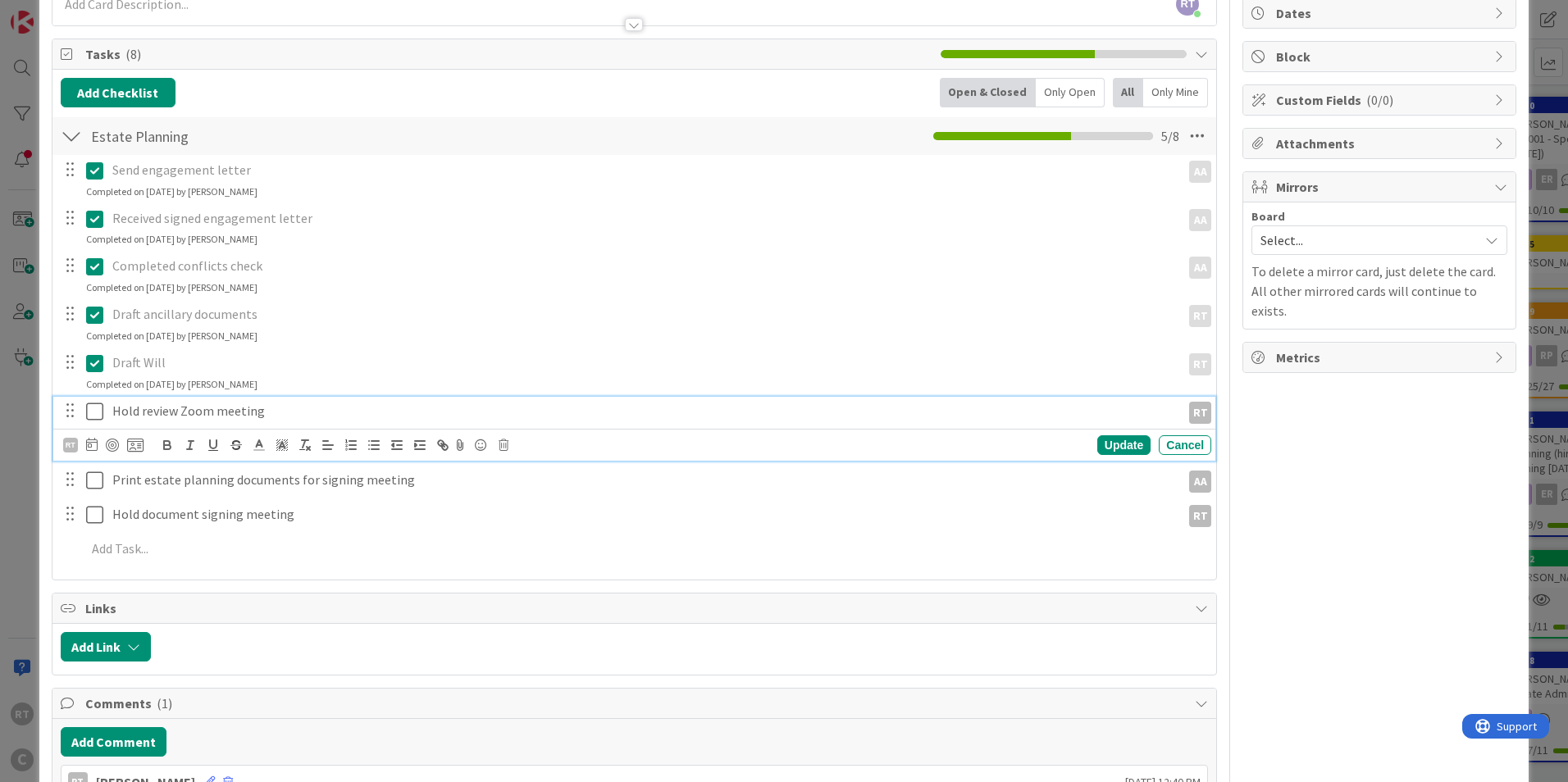
click at [152, 411] on p "Hold review Zoom meeting" at bounding box center [643, 411] width 1062 height 19
click at [505, 447] on icon at bounding box center [503, 445] width 9 height 11
click at [564, 525] on div "Delete" at bounding box center [545, 515] width 61 height 29
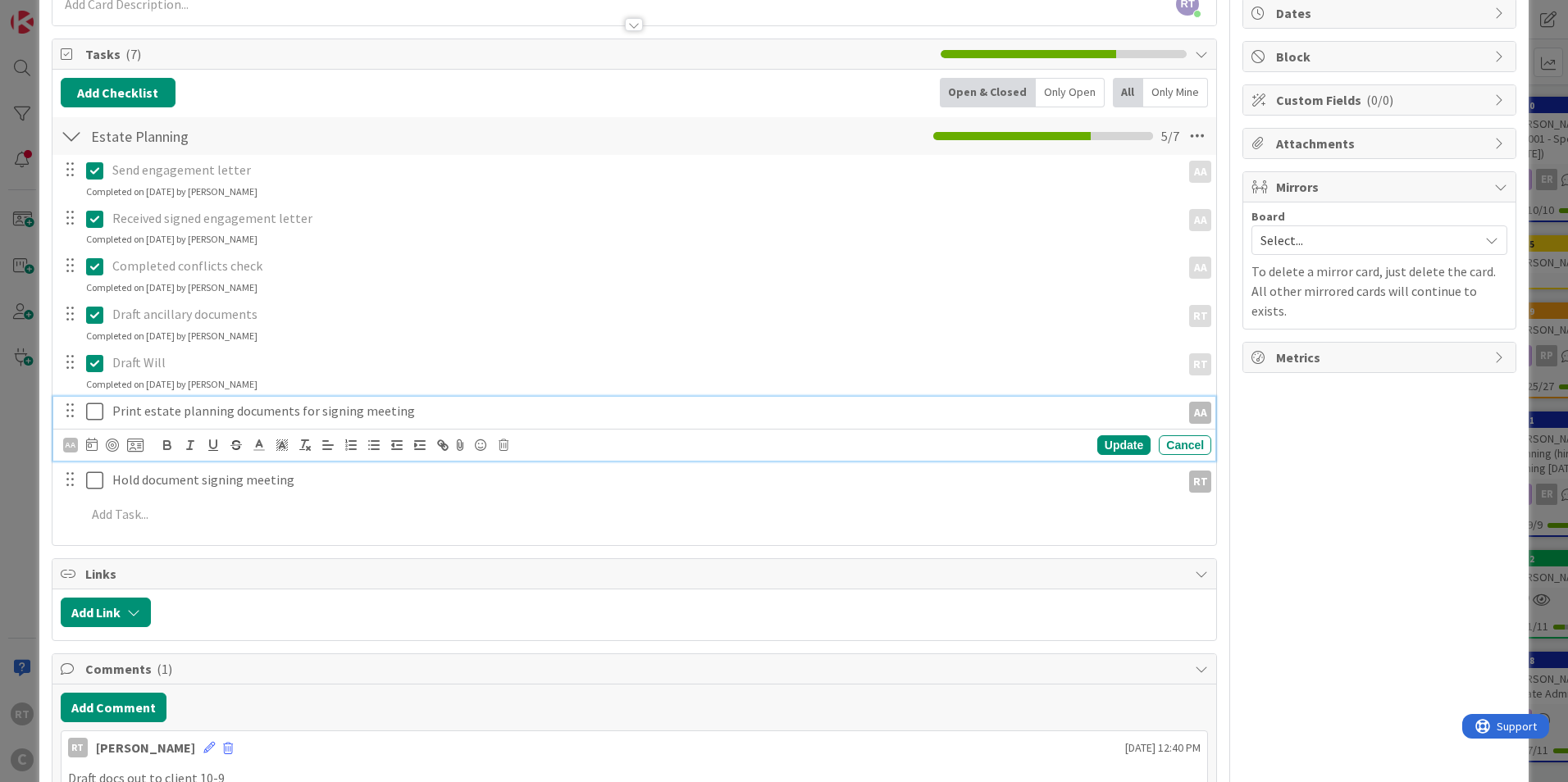
click at [188, 412] on p "Print estate planning documents for signing meeting" at bounding box center [643, 411] width 1062 height 19
click at [94, 446] on icon at bounding box center [92, 444] width 11 height 13
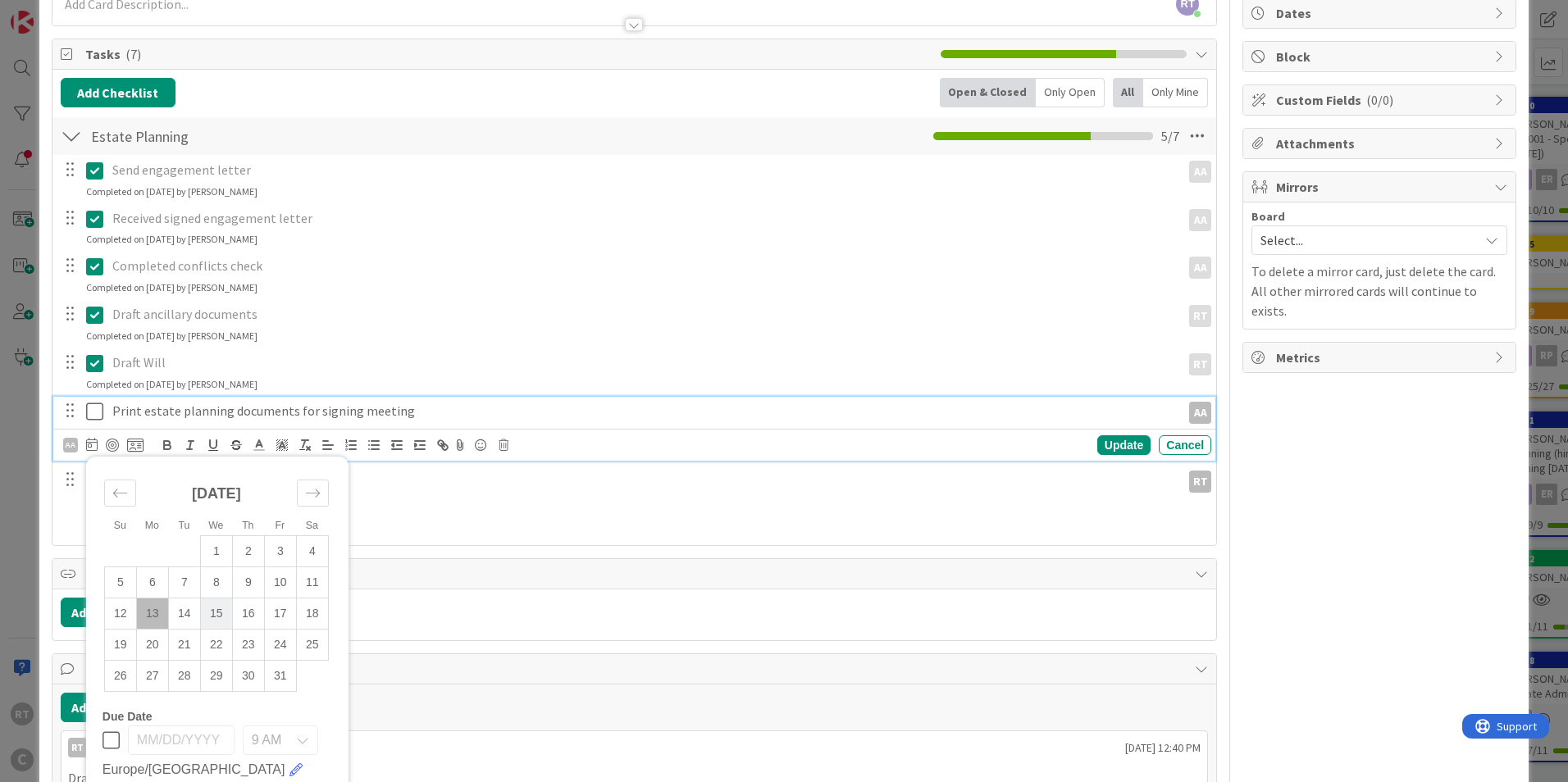
click at [208, 607] on td "15" at bounding box center [216, 614] width 32 height 31
type input "[DATE]"
click at [1103, 441] on div "Update" at bounding box center [1124, 445] width 53 height 20
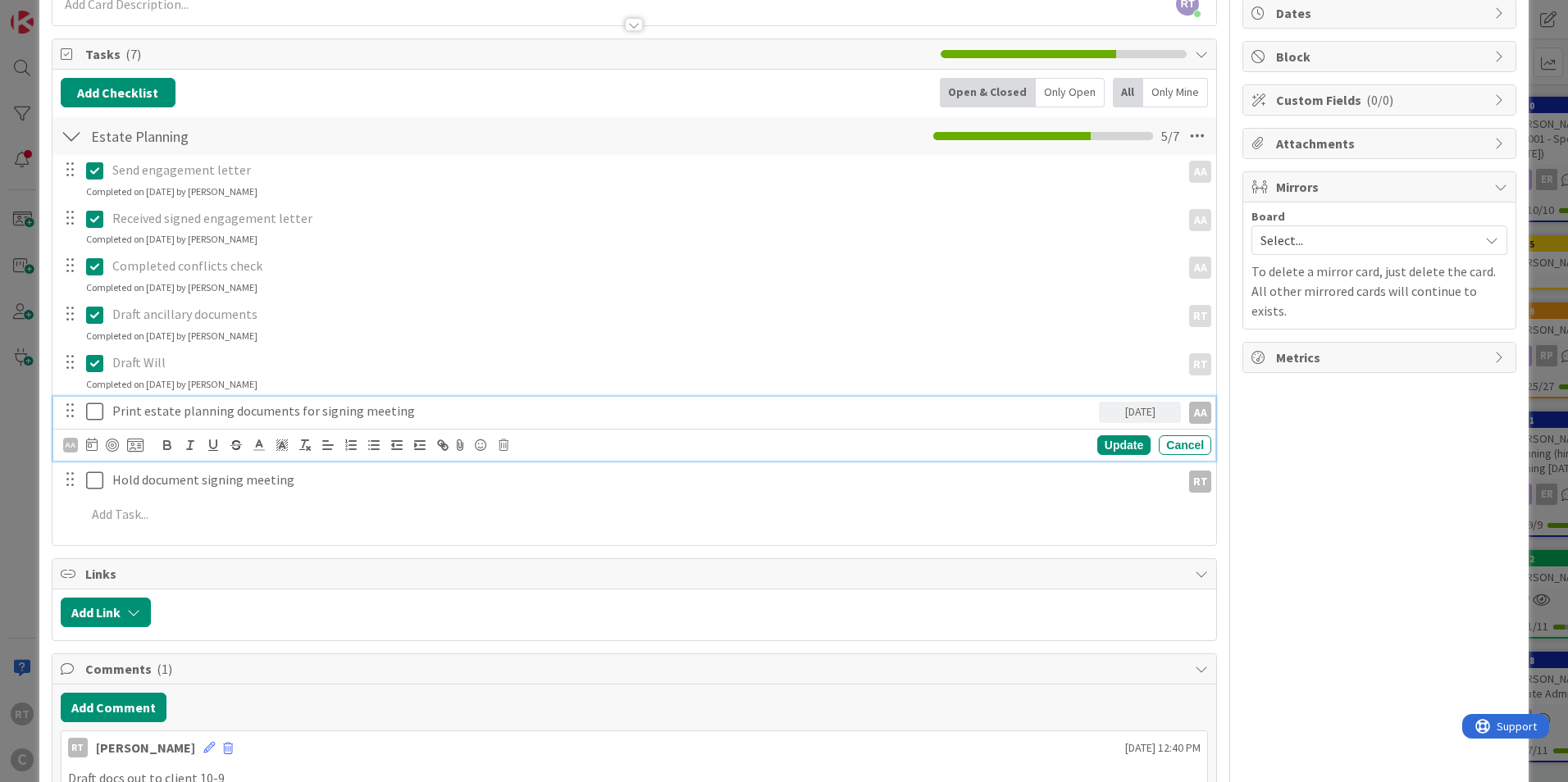
click at [409, 414] on p "Print estate planning documents for signing meeting" at bounding box center [602, 411] width 980 height 19
click at [1121, 439] on div "Update" at bounding box center [1124, 445] width 53 height 20
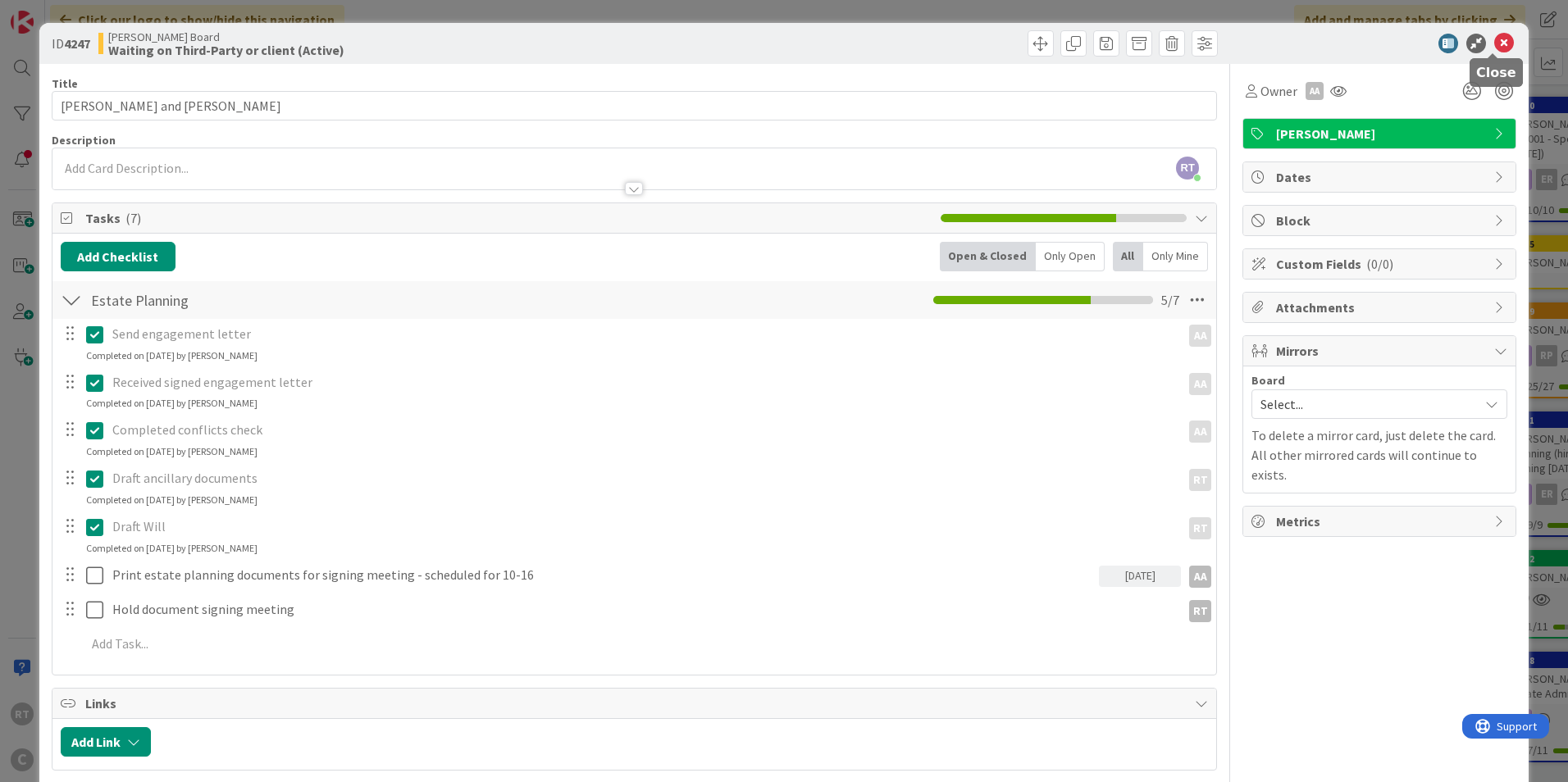
click at [1493, 49] on icon at bounding box center [1503, 43] width 20 height 20
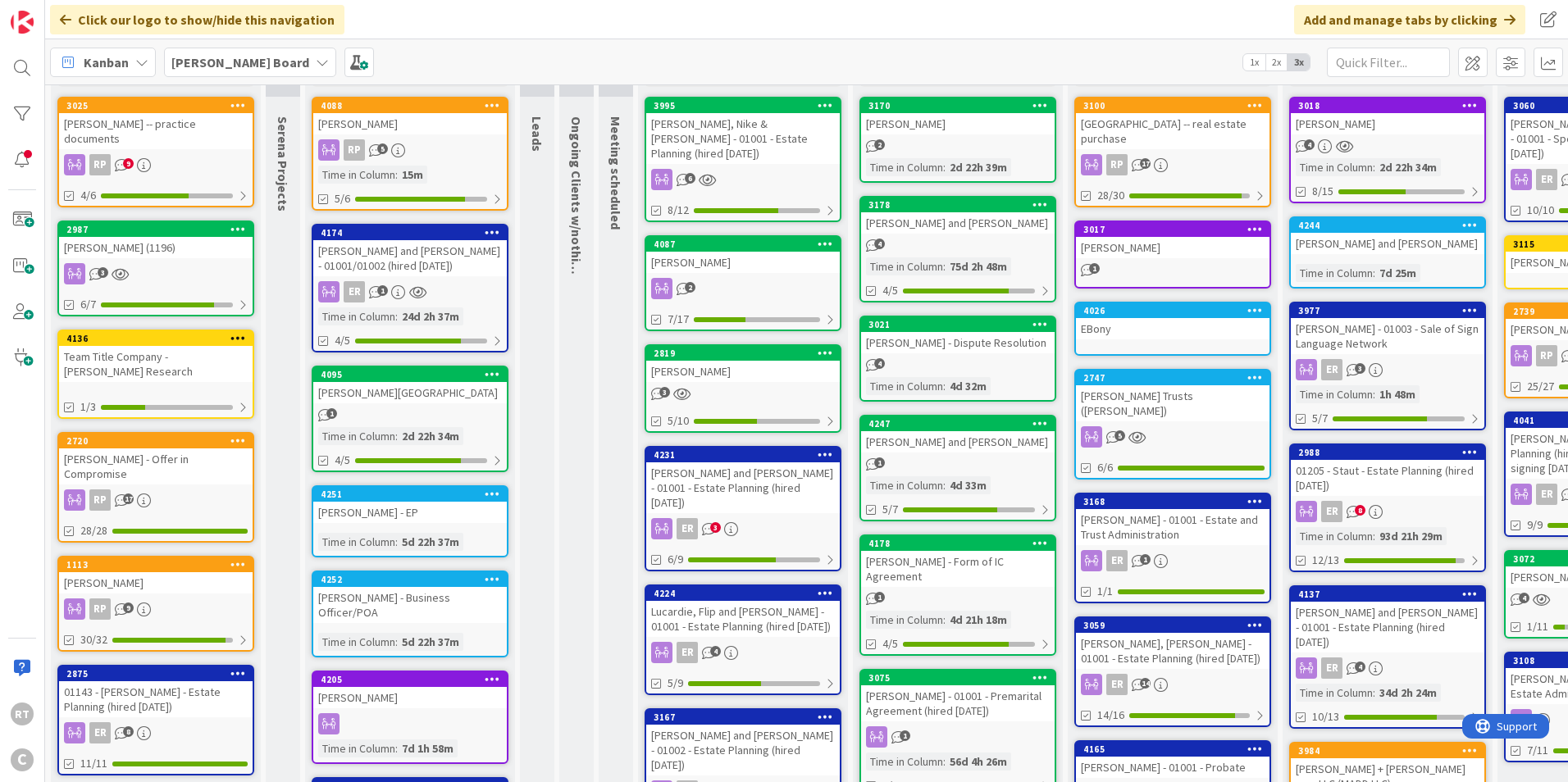
scroll to position [82, 0]
